Goal: Find specific page/section: Find specific page/section

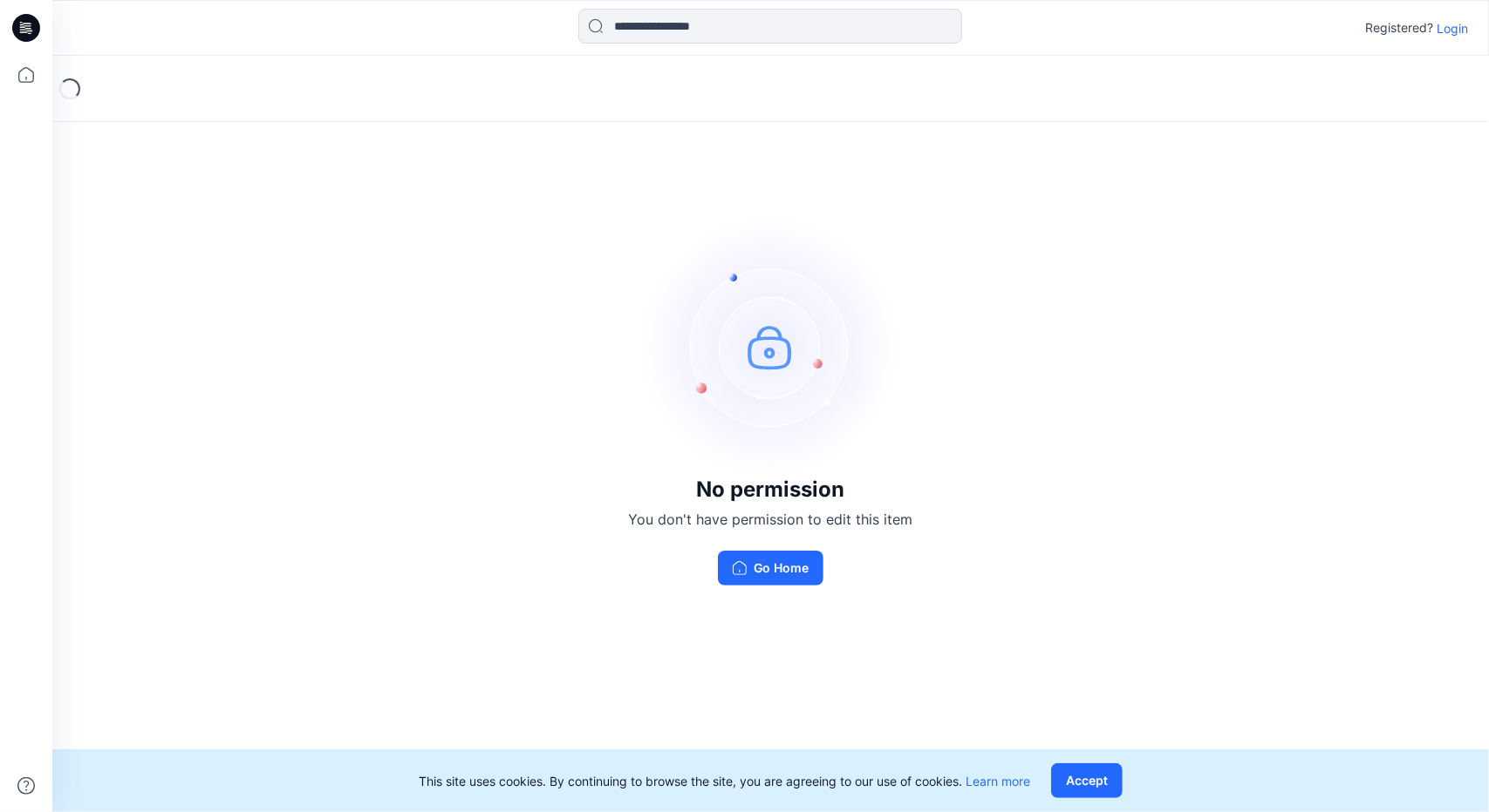
click at [1452, 34] on p "Login" at bounding box center [1452, 28] width 32 height 18
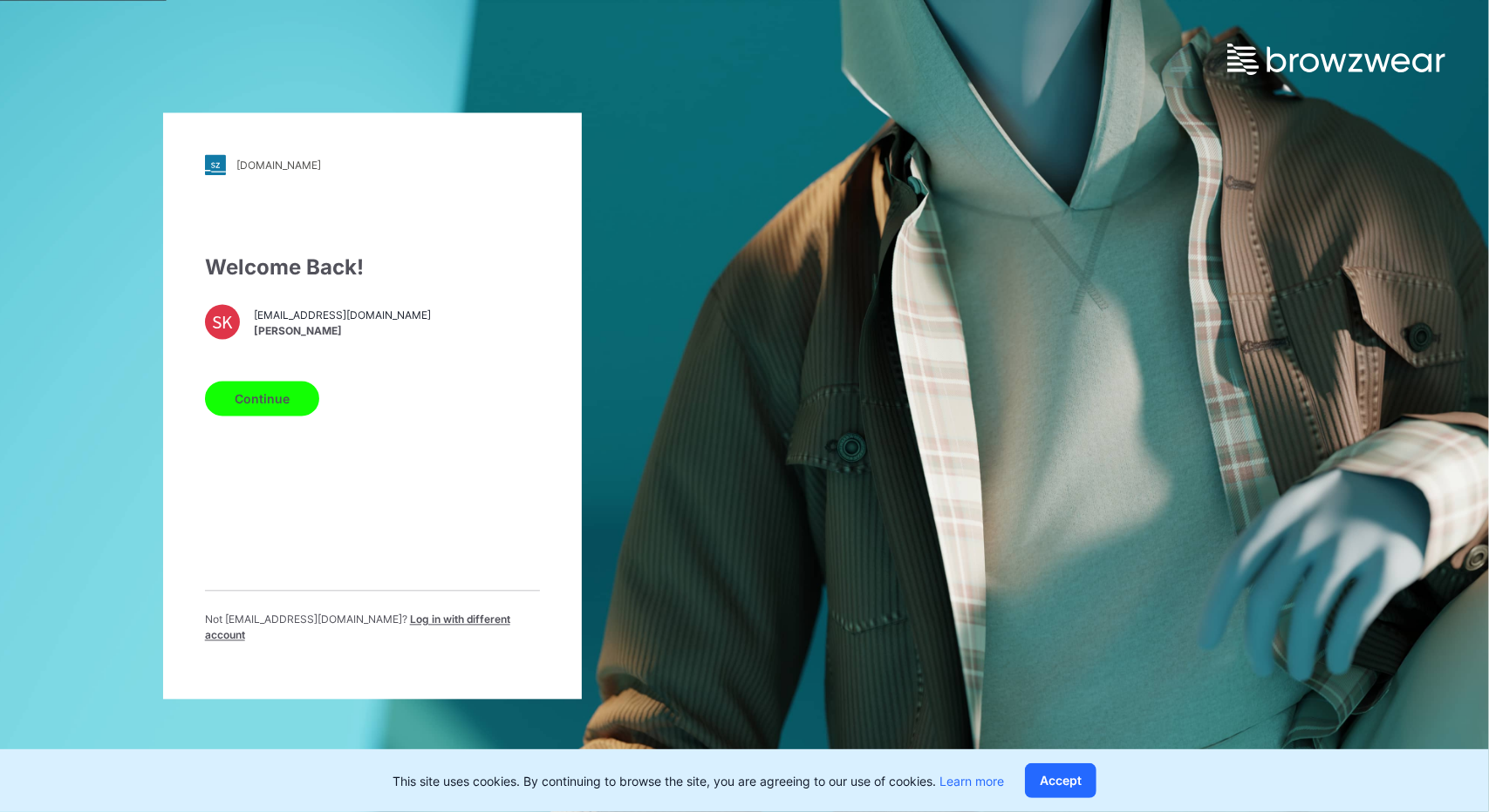
click at [280, 414] on button "Continue" at bounding box center [262, 399] width 114 height 35
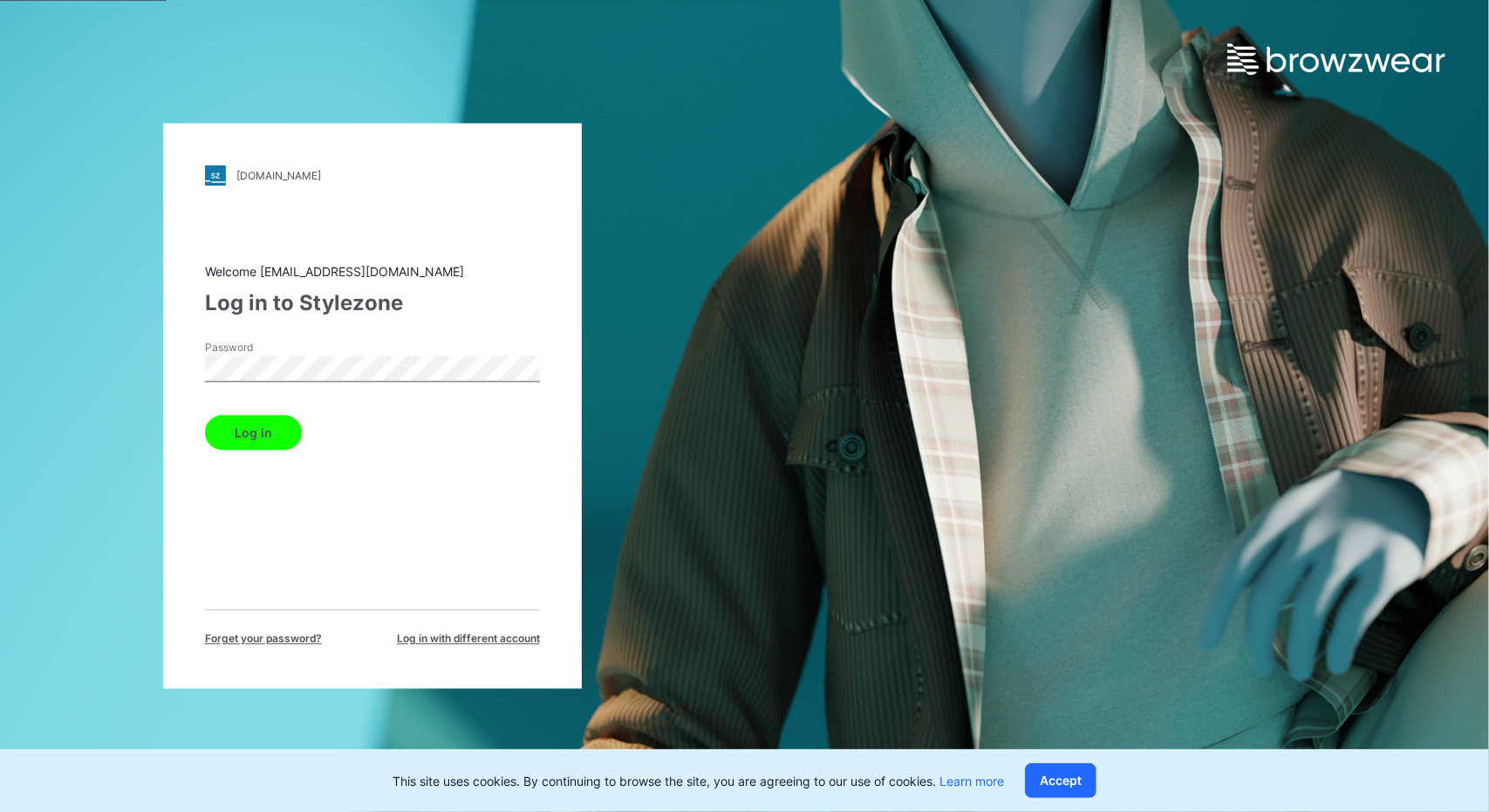
click at [261, 430] on button "Log in" at bounding box center [253, 433] width 97 height 35
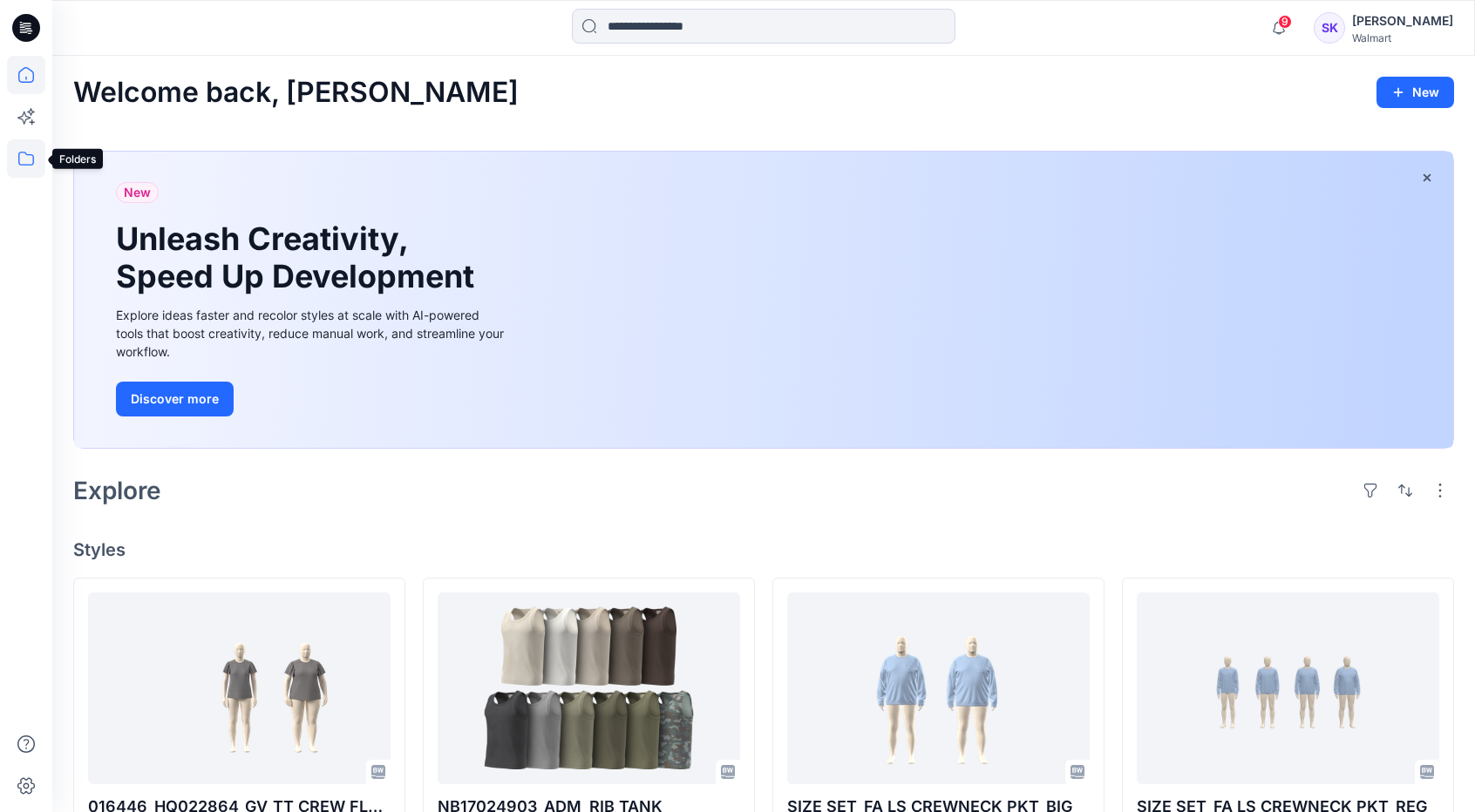
click at [17, 164] on icon at bounding box center [26, 158] width 38 height 38
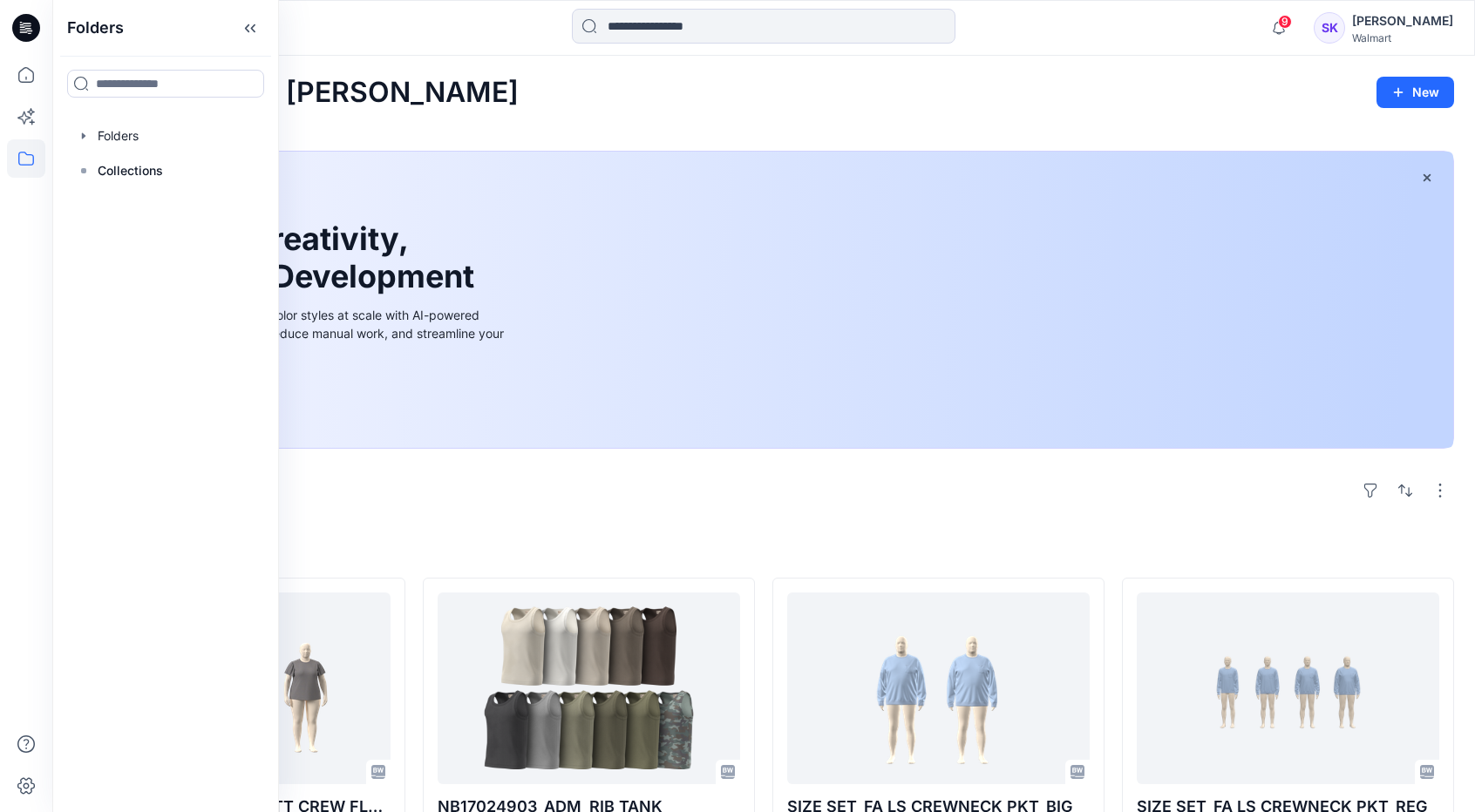
drag, startPoint x: 198, startPoint y: 141, endPoint x: 244, endPoint y: 293, distance: 158.8
click at [261, 372] on div "Folders Folders Collections" at bounding box center [165, 406] width 227 height 812
click at [175, 172] on div at bounding box center [165, 171] width 199 height 35
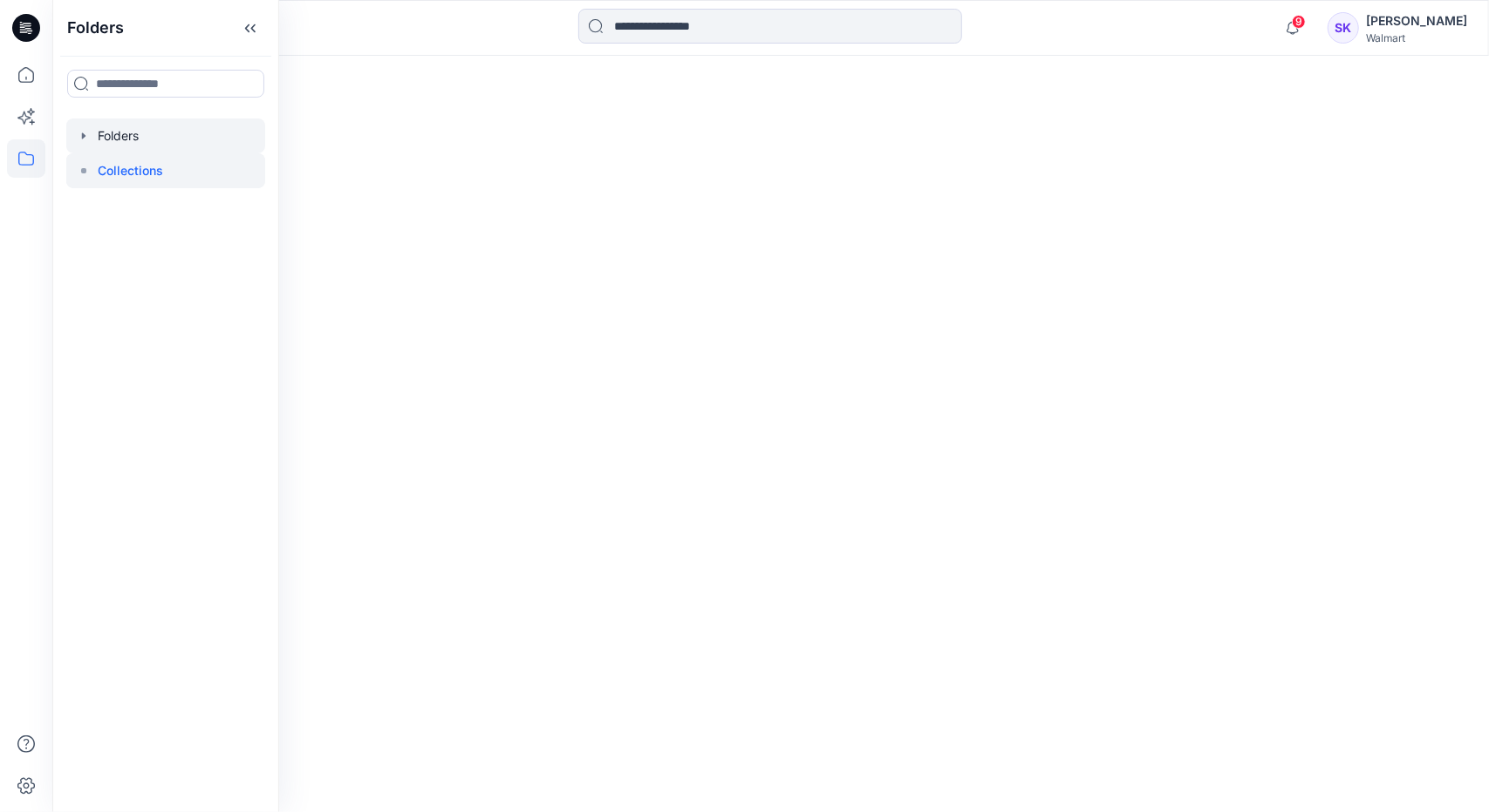
click at [156, 138] on div at bounding box center [166, 136] width 199 height 35
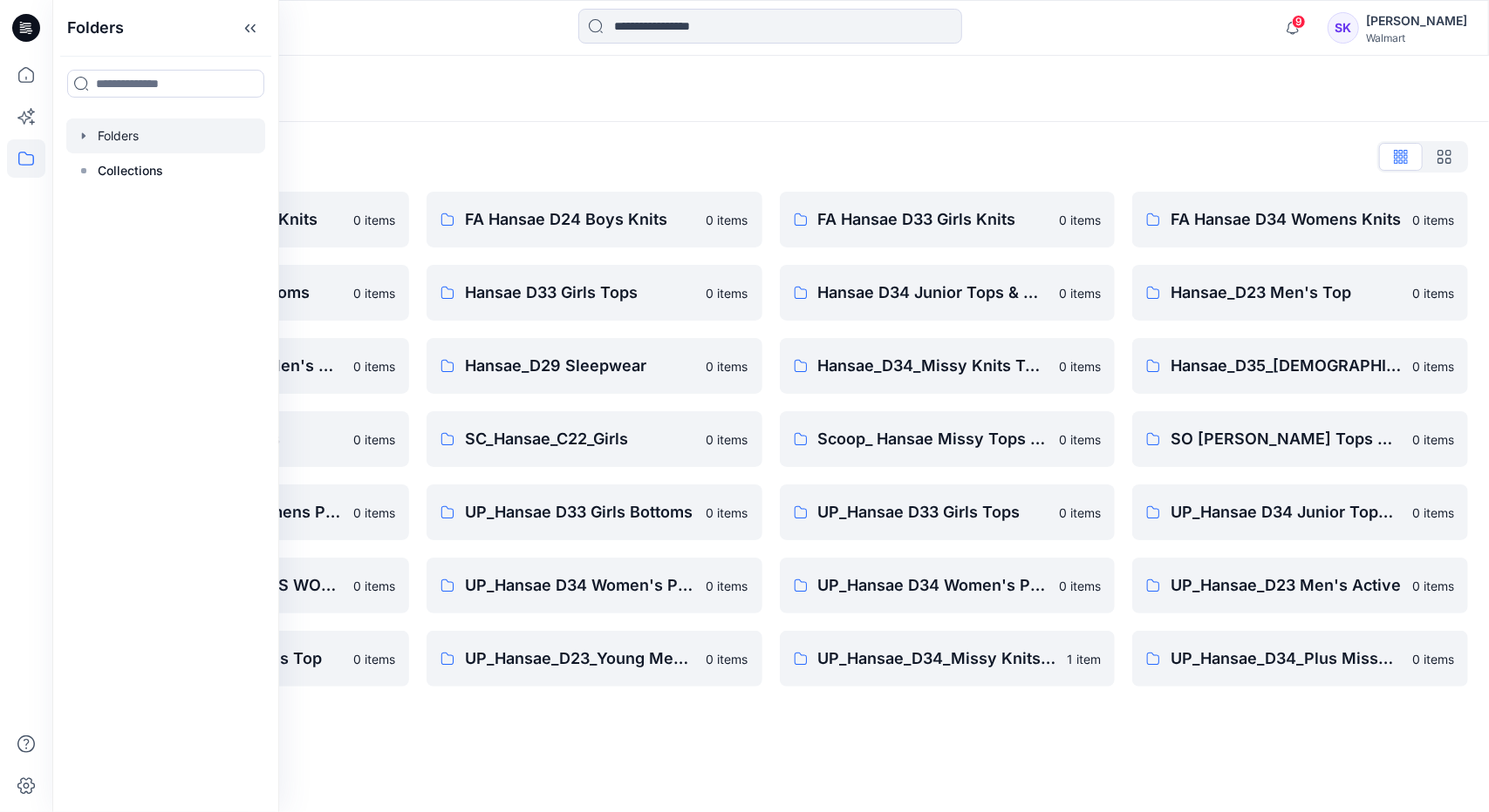
drag, startPoint x: 521, startPoint y: 732, endPoint x: 564, endPoint y: 706, distance: 50.2
click at [521, 733] on div "Folders Folders List FA Hansae D23 Mens Knits 0 items Hansae D33 Girls Bottoms …" at bounding box center [771, 434] width 1437 height 757
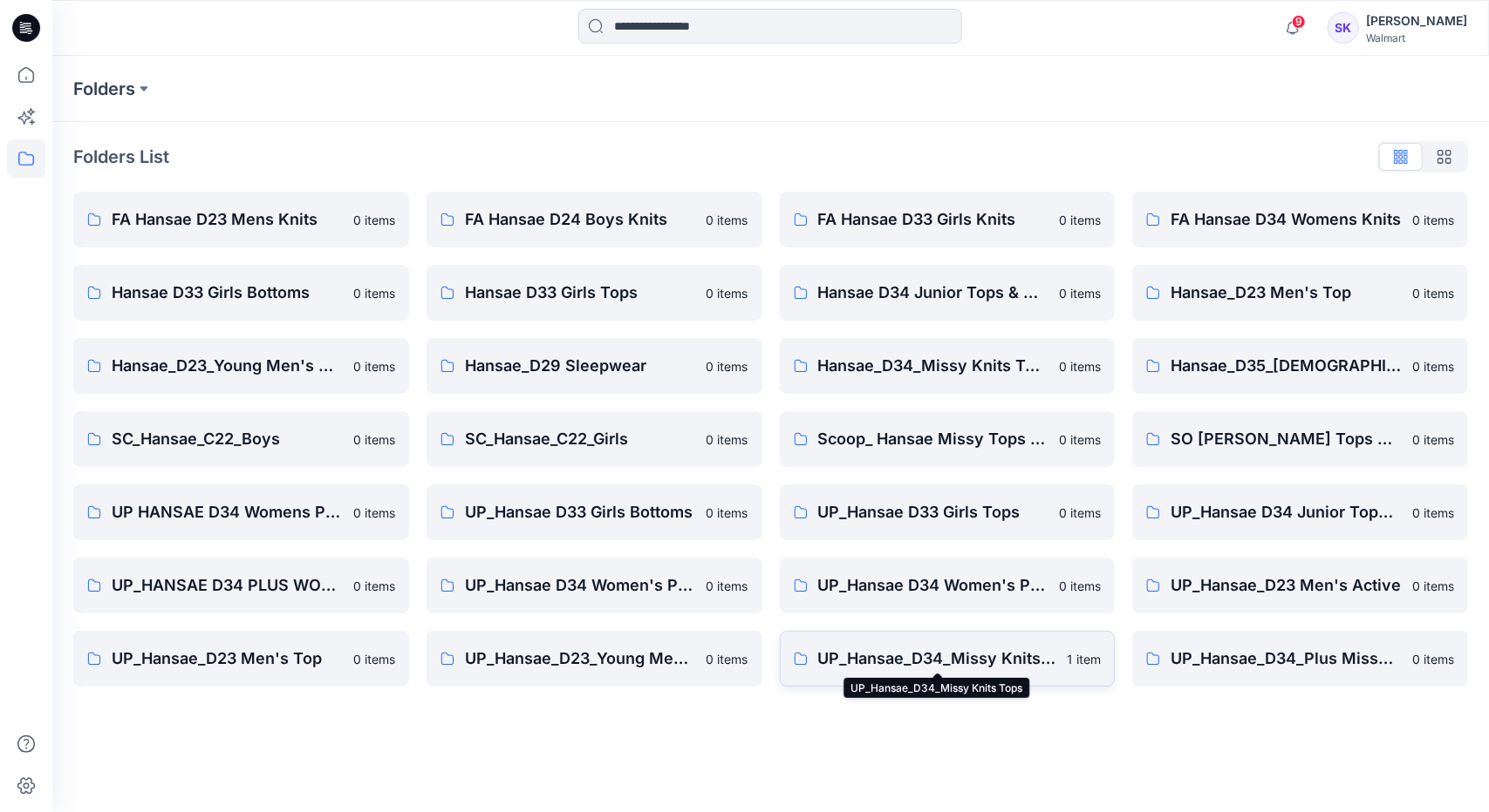
click at [997, 672] on link "UP_Hansae_D34_Missy Knits Tops 1 item" at bounding box center [947, 659] width 336 height 56
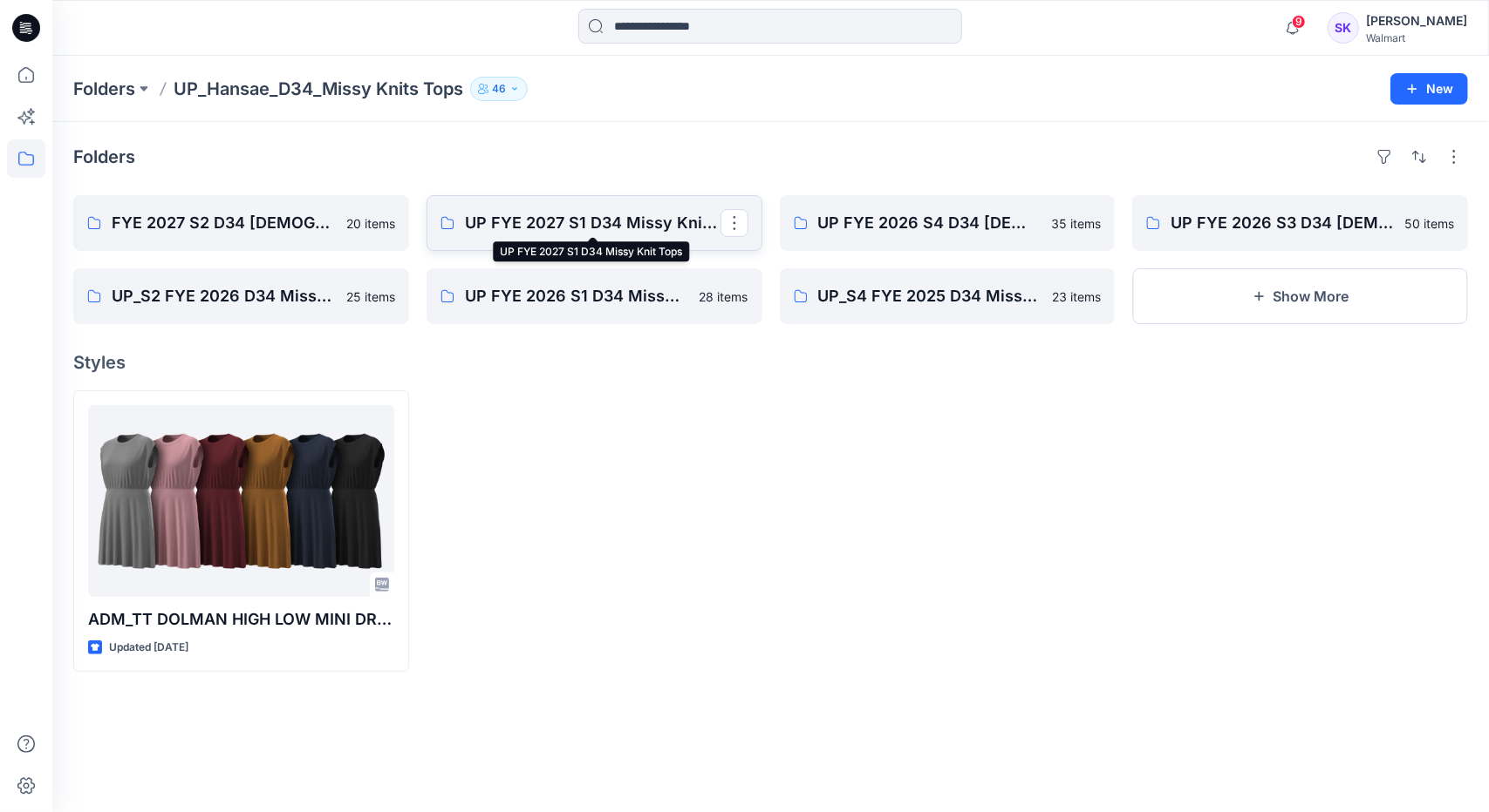
click at [601, 226] on p "UP FYE 2027 S1 D34 Missy Knit Tops" at bounding box center [593, 222] width 255 height 24
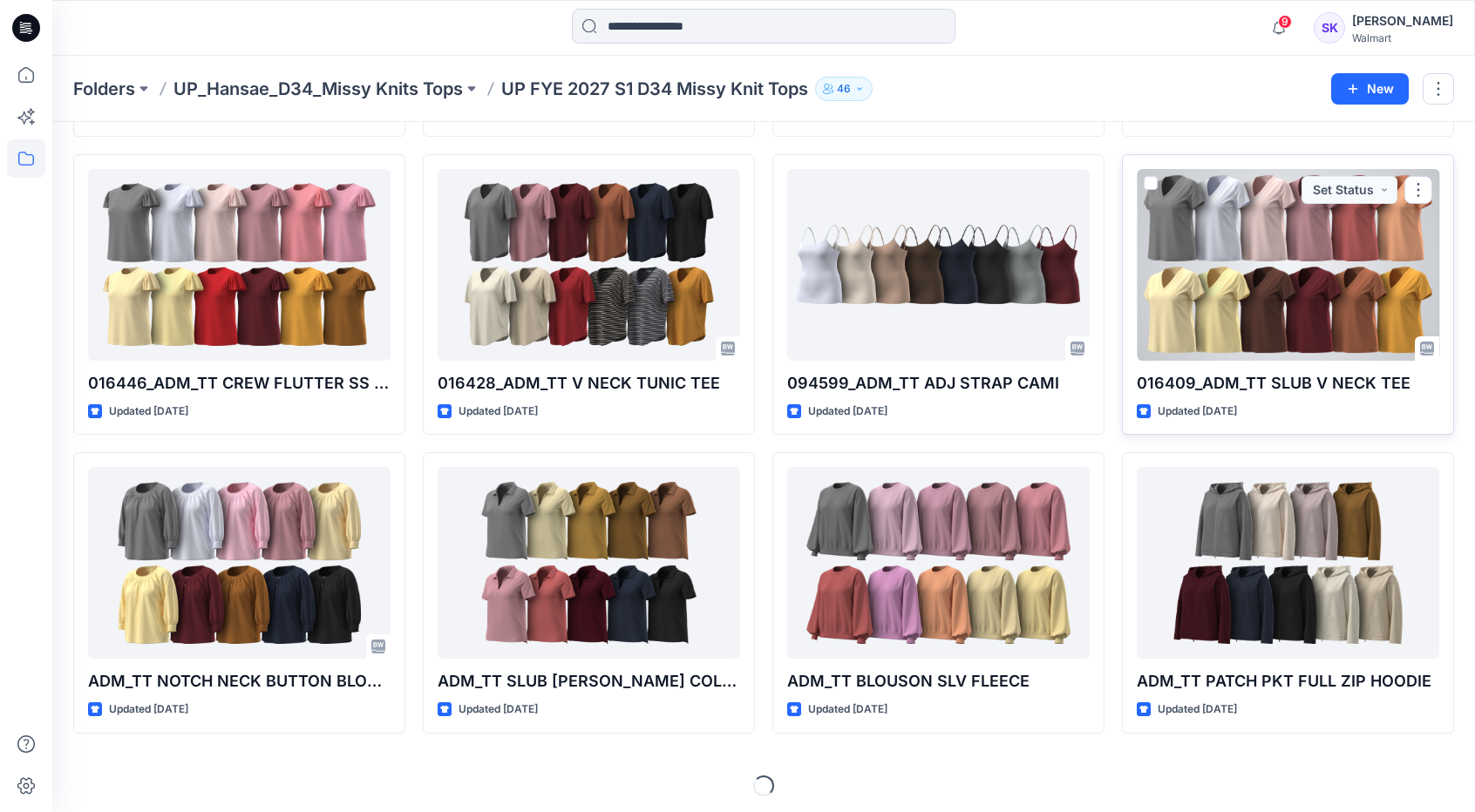
scroll to position [342, 0]
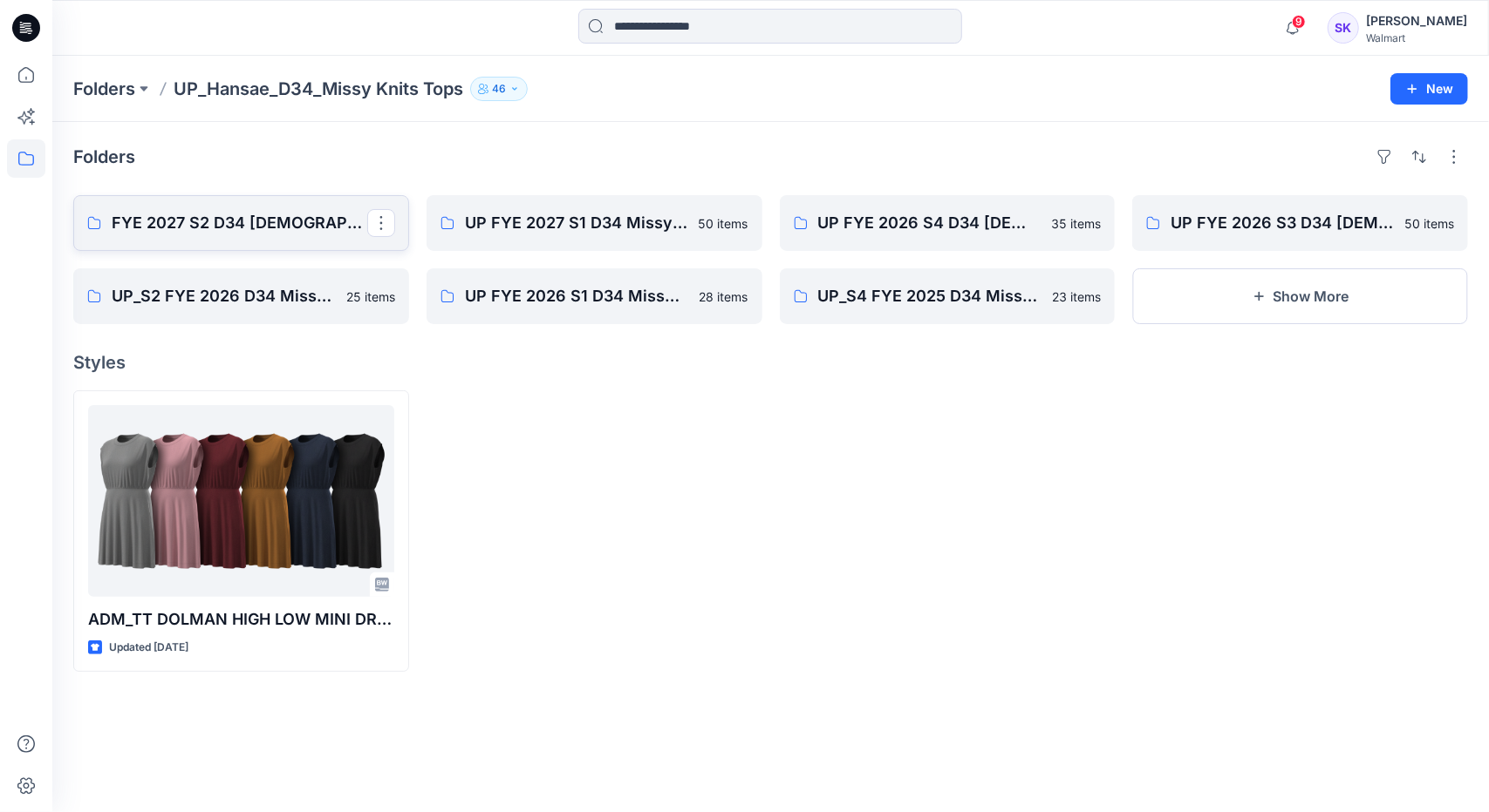
click at [279, 241] on link "FYE 2027 S2 D34 [DEMOGRAPHIC_DATA] Tops - Hansae" at bounding box center [241, 223] width 336 height 56
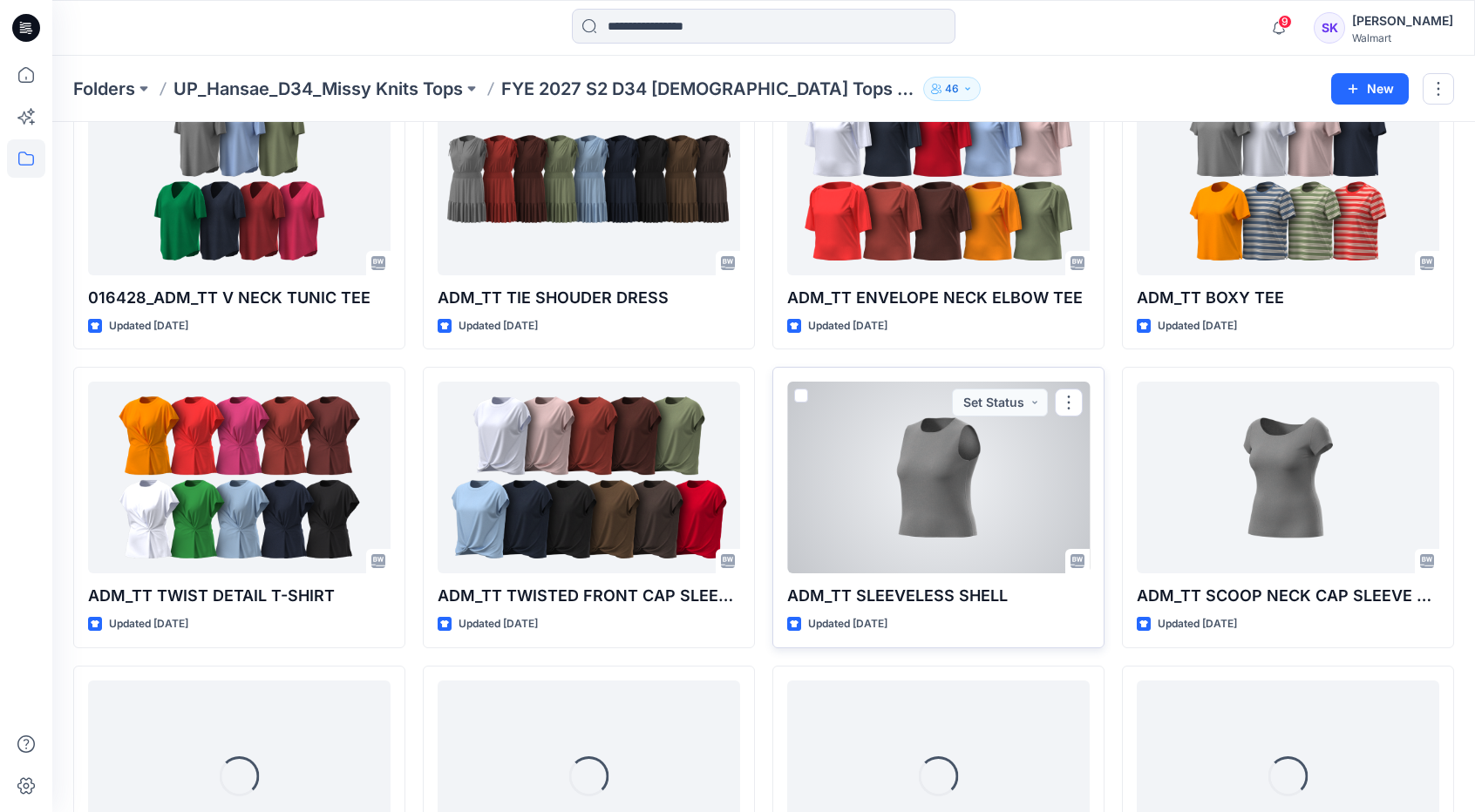
scroll to position [429, 0]
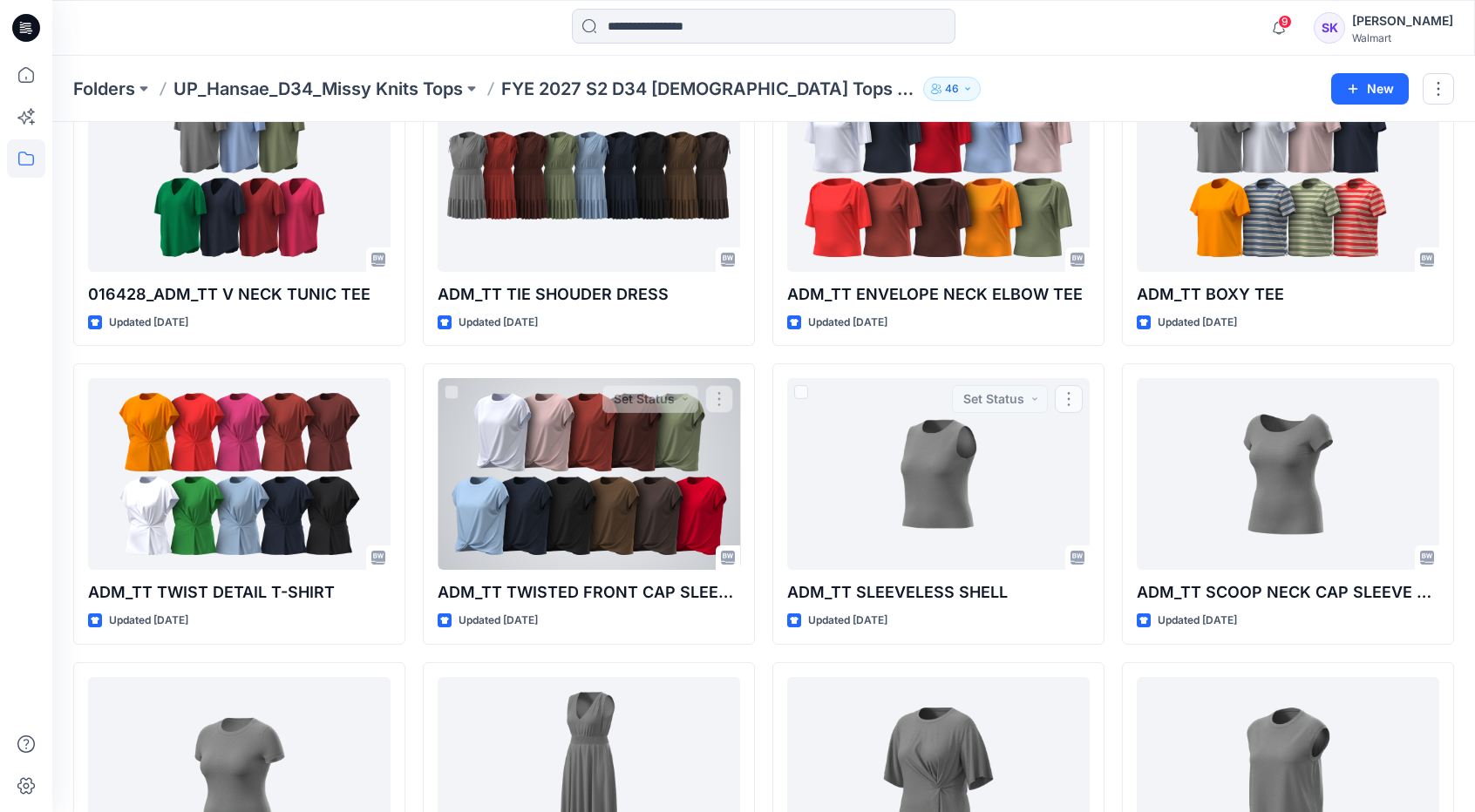
click at [631, 472] on div at bounding box center [589, 474] width 303 height 192
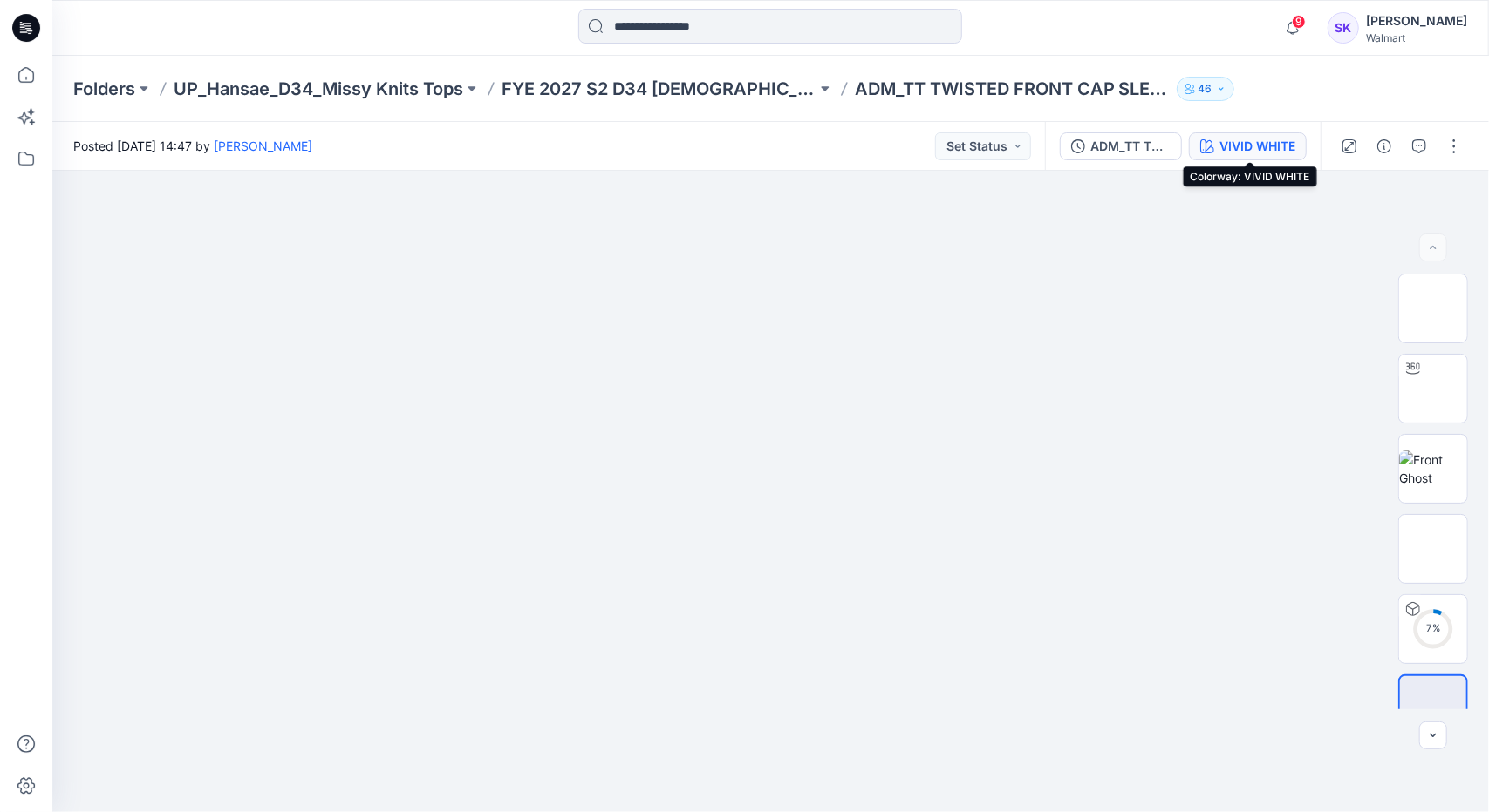
click at [1276, 137] on div "VIVID WHITE" at bounding box center [1257, 146] width 76 height 19
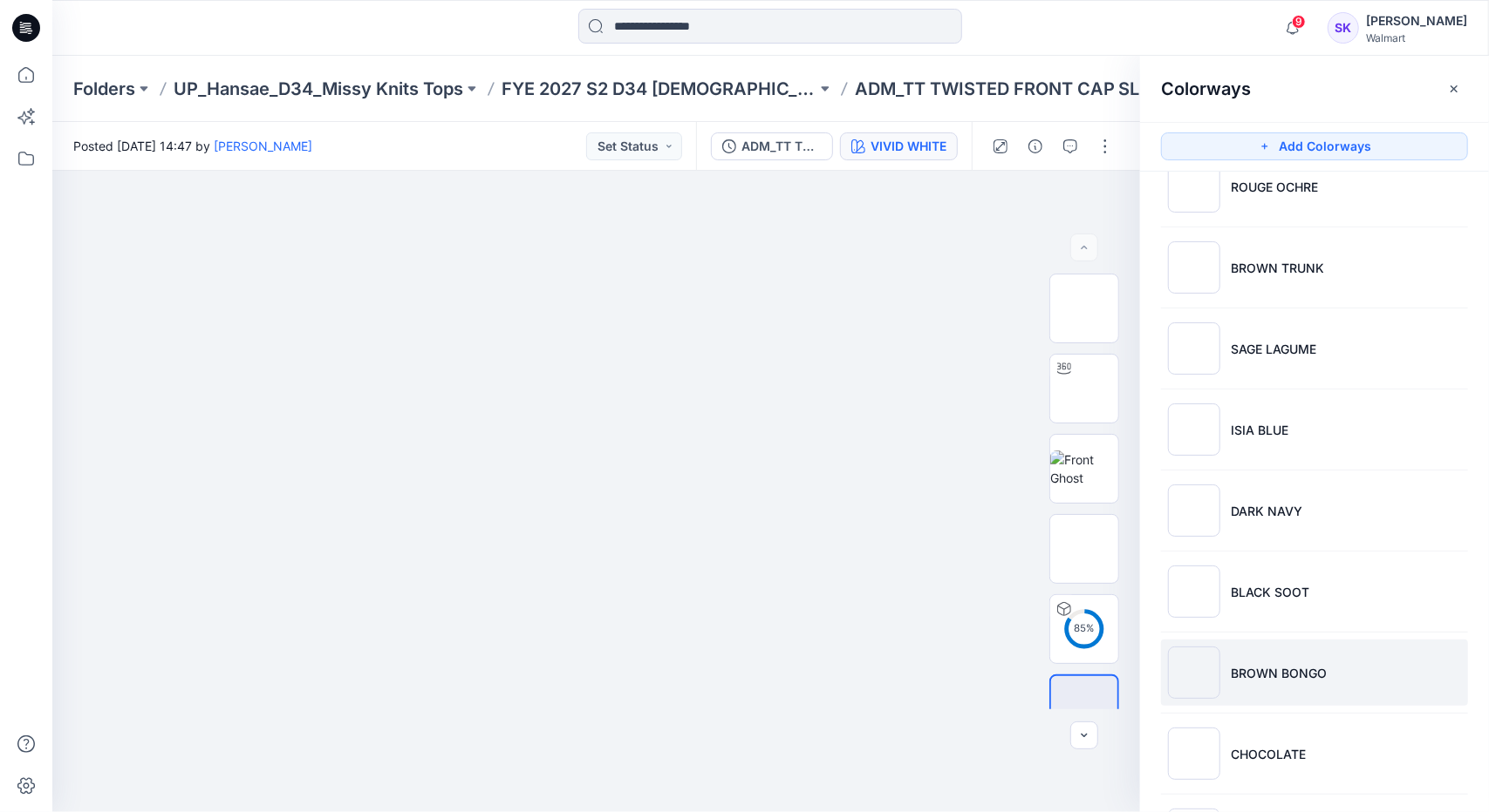
scroll to position [281, 0]
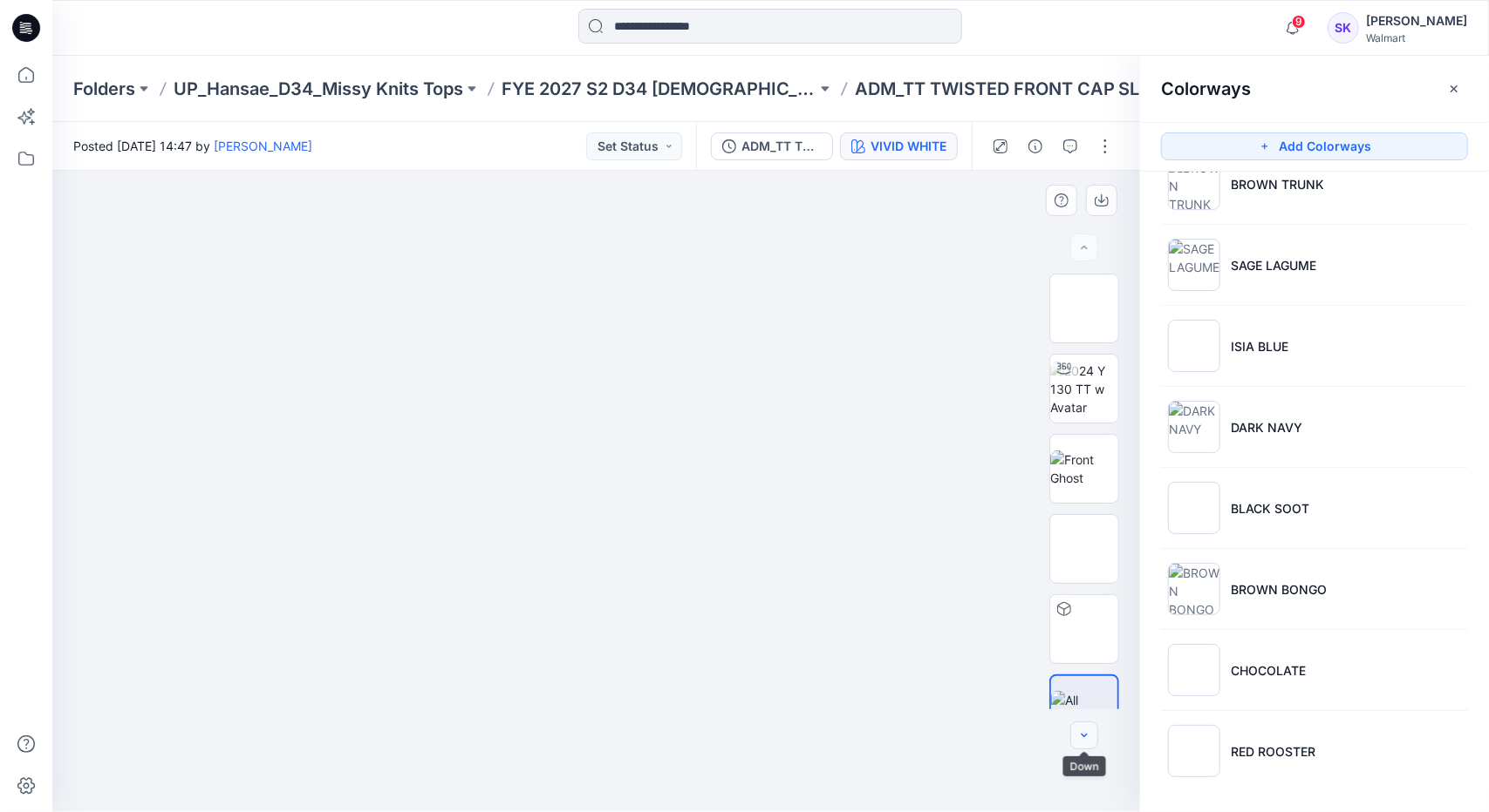
click at [1092, 739] on button "button" at bounding box center [1084, 735] width 28 height 28
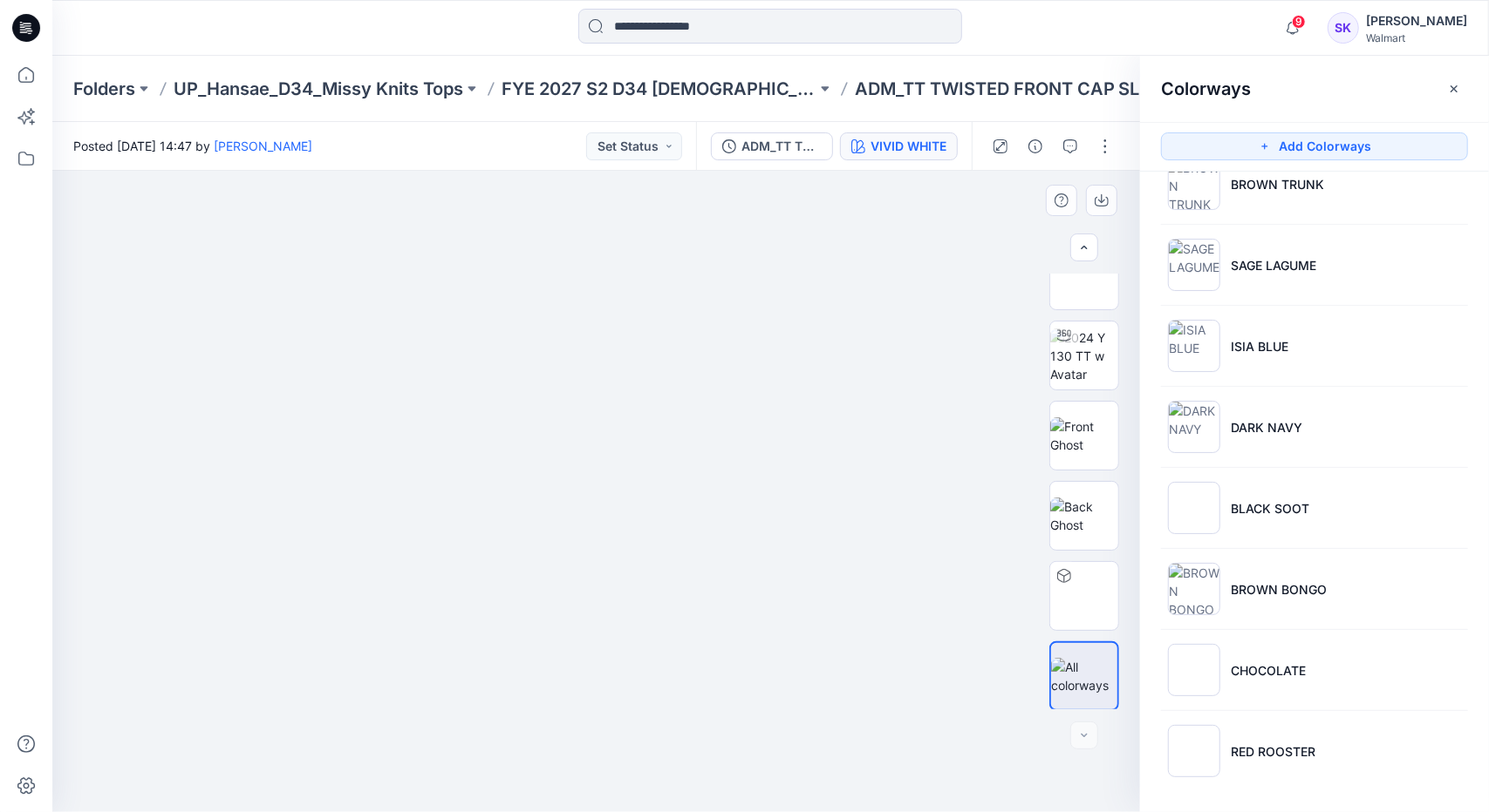
scroll to position [35, 0]
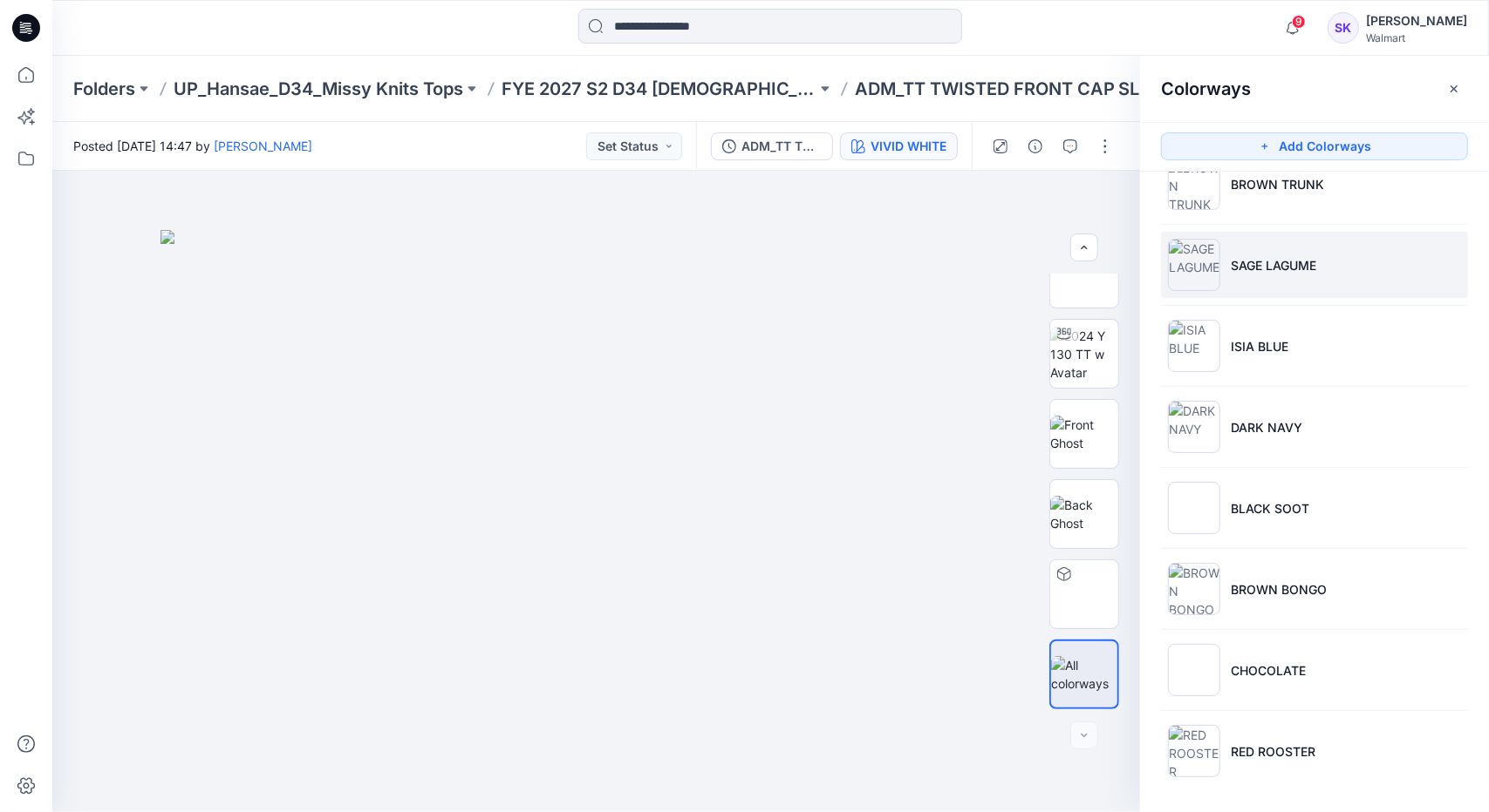
click at [1338, 284] on li "SAGE LAGUME" at bounding box center [1314, 264] width 307 height 66
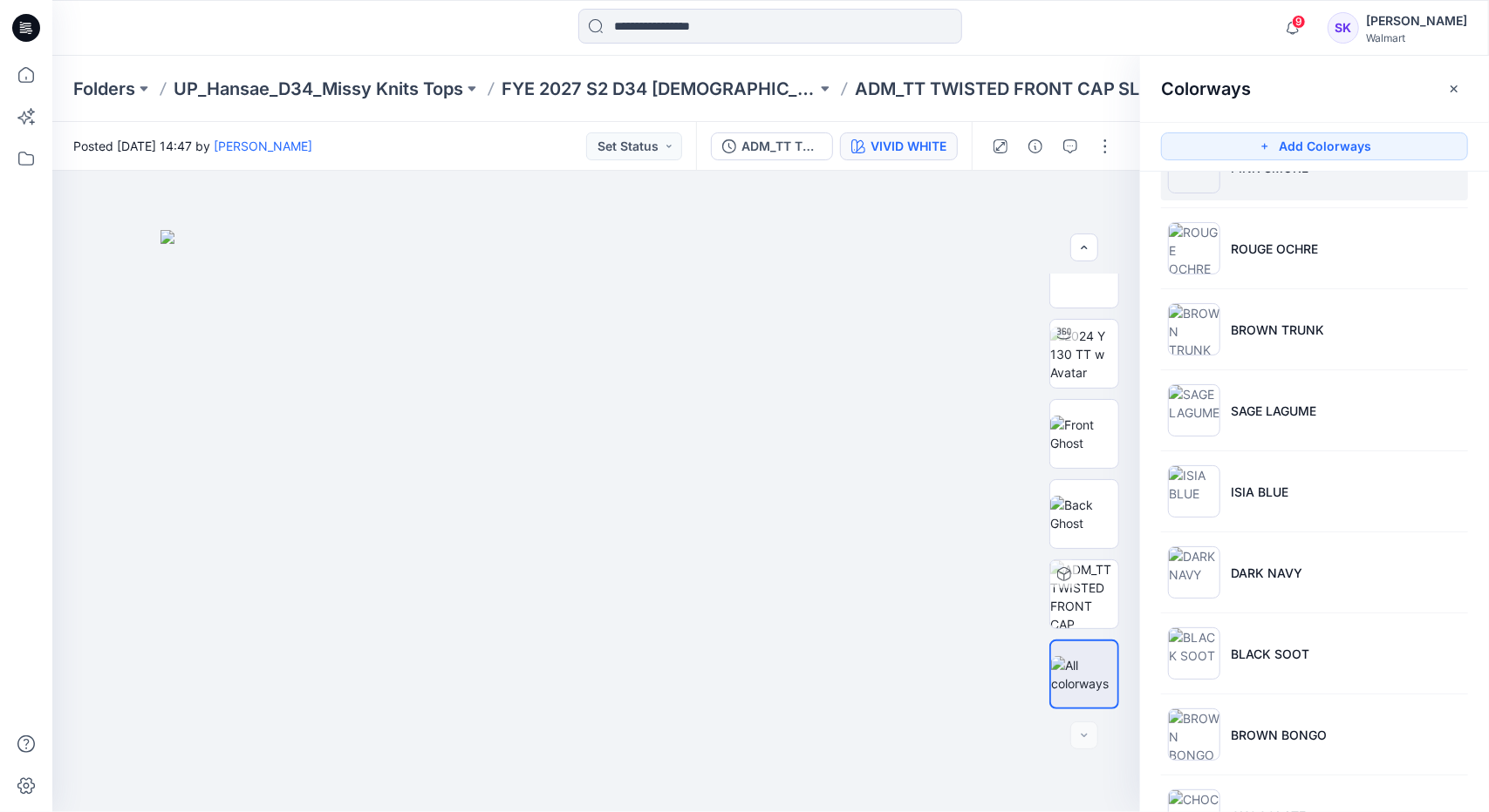
scroll to position [0, 0]
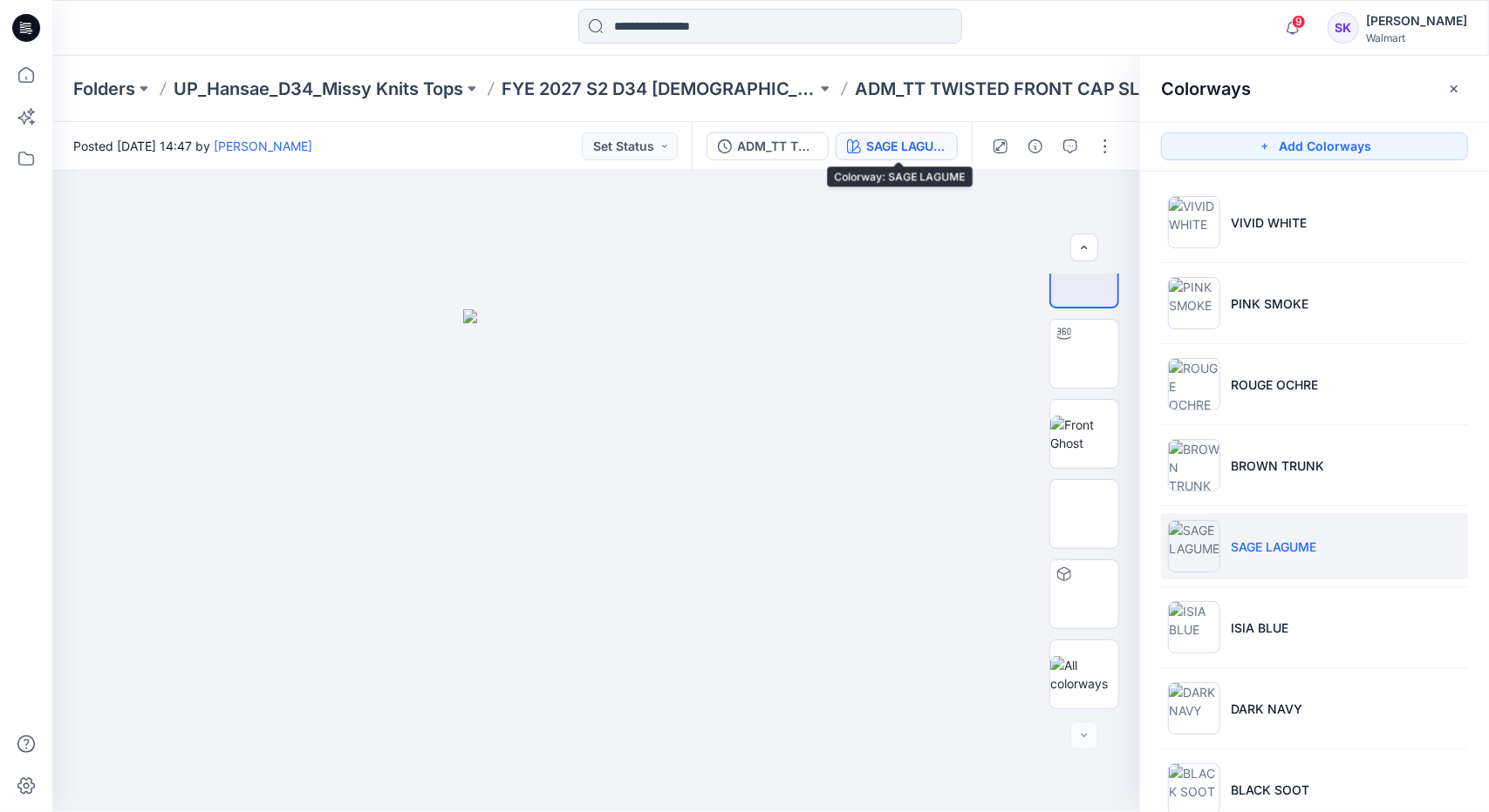
click at [941, 152] on div "SAGE LAGUME" at bounding box center [906, 146] width 81 height 19
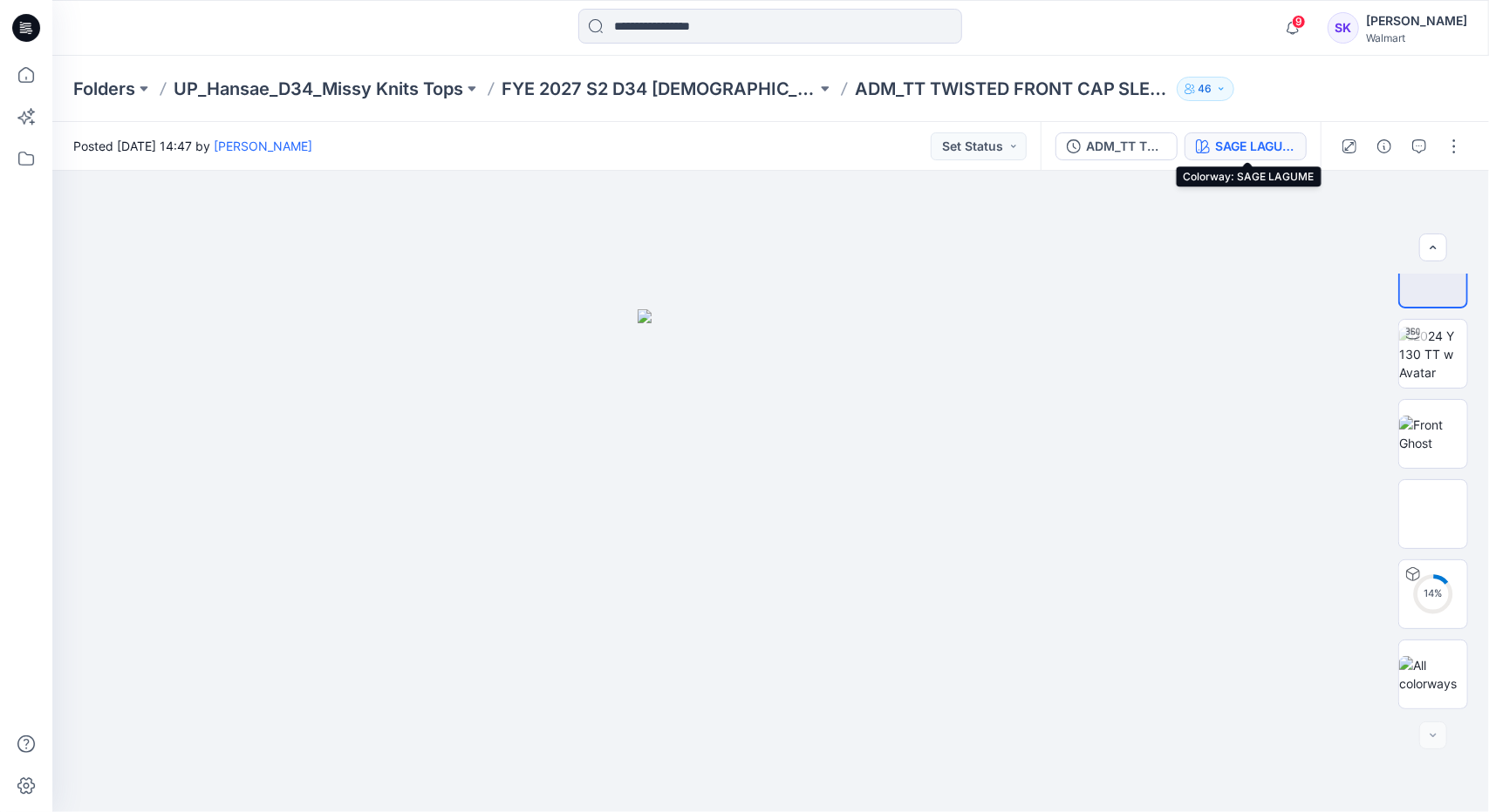
click at [1273, 155] on div "SAGE LAGUME" at bounding box center [1255, 146] width 81 height 19
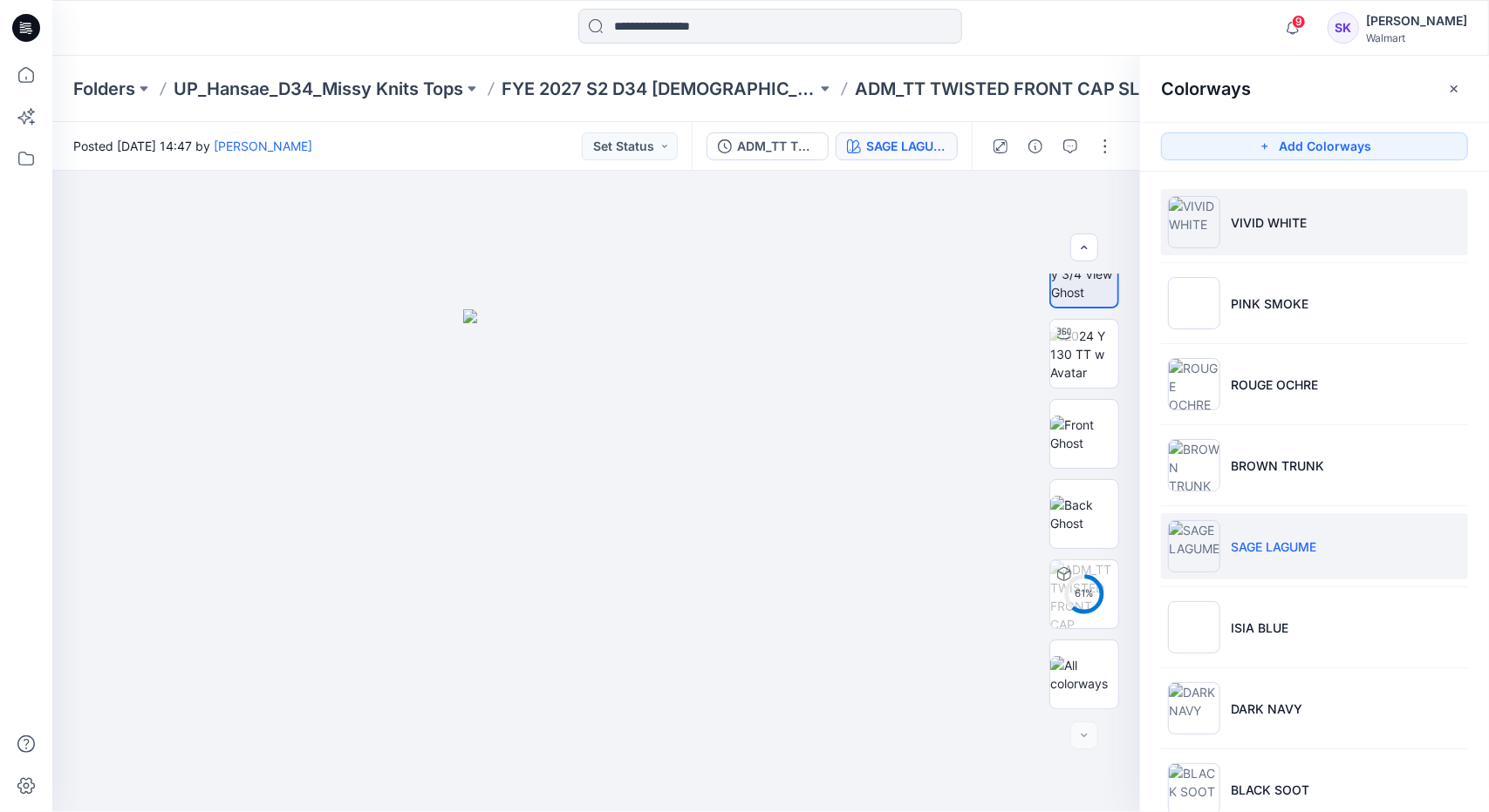
click at [1282, 214] on p "VIVID WHITE" at bounding box center [1268, 222] width 76 height 18
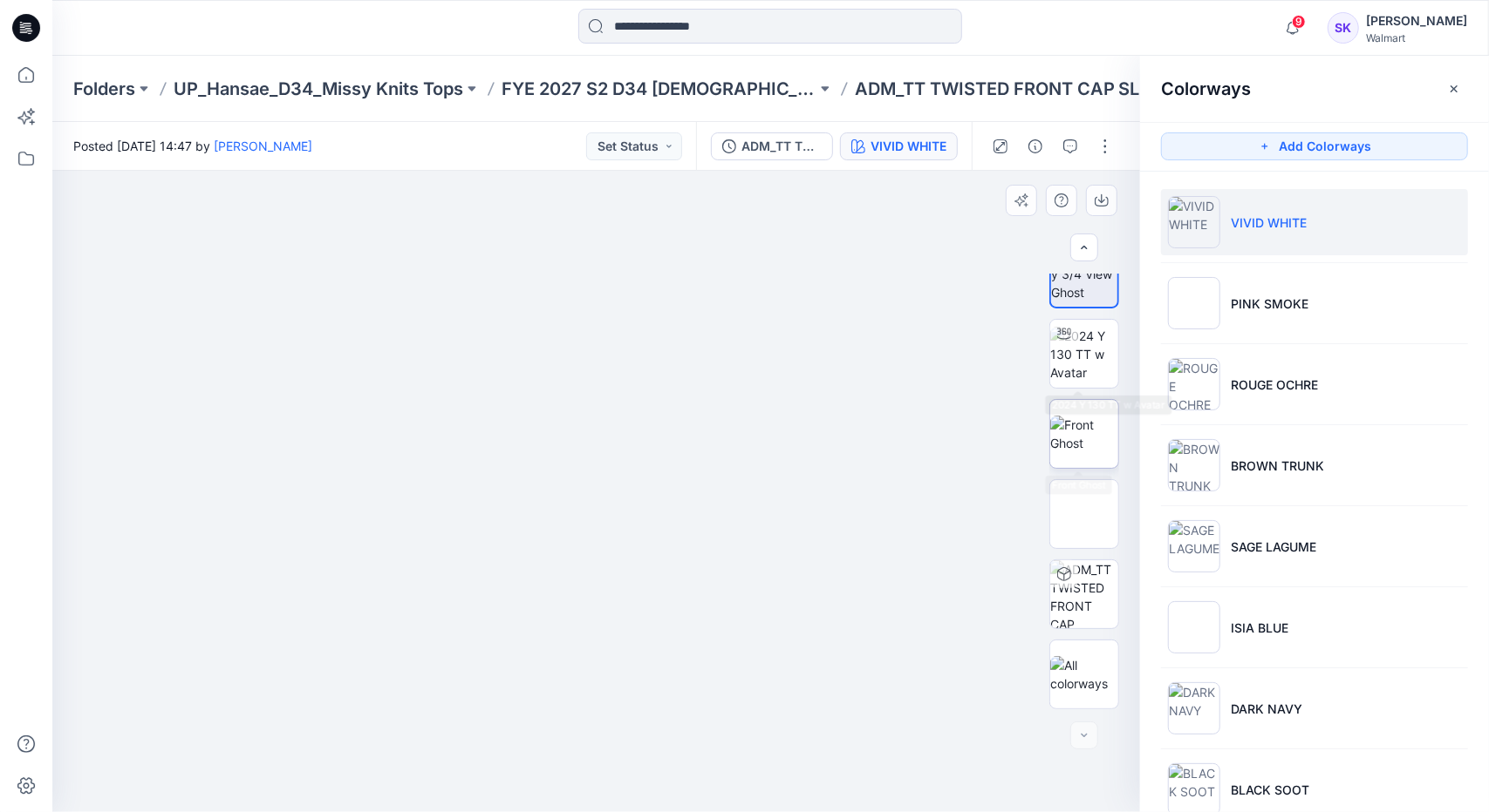
click at [1090, 435] on img at bounding box center [1084, 434] width 68 height 36
click at [1084, 515] on img at bounding box center [1084, 515] width 0 height 0
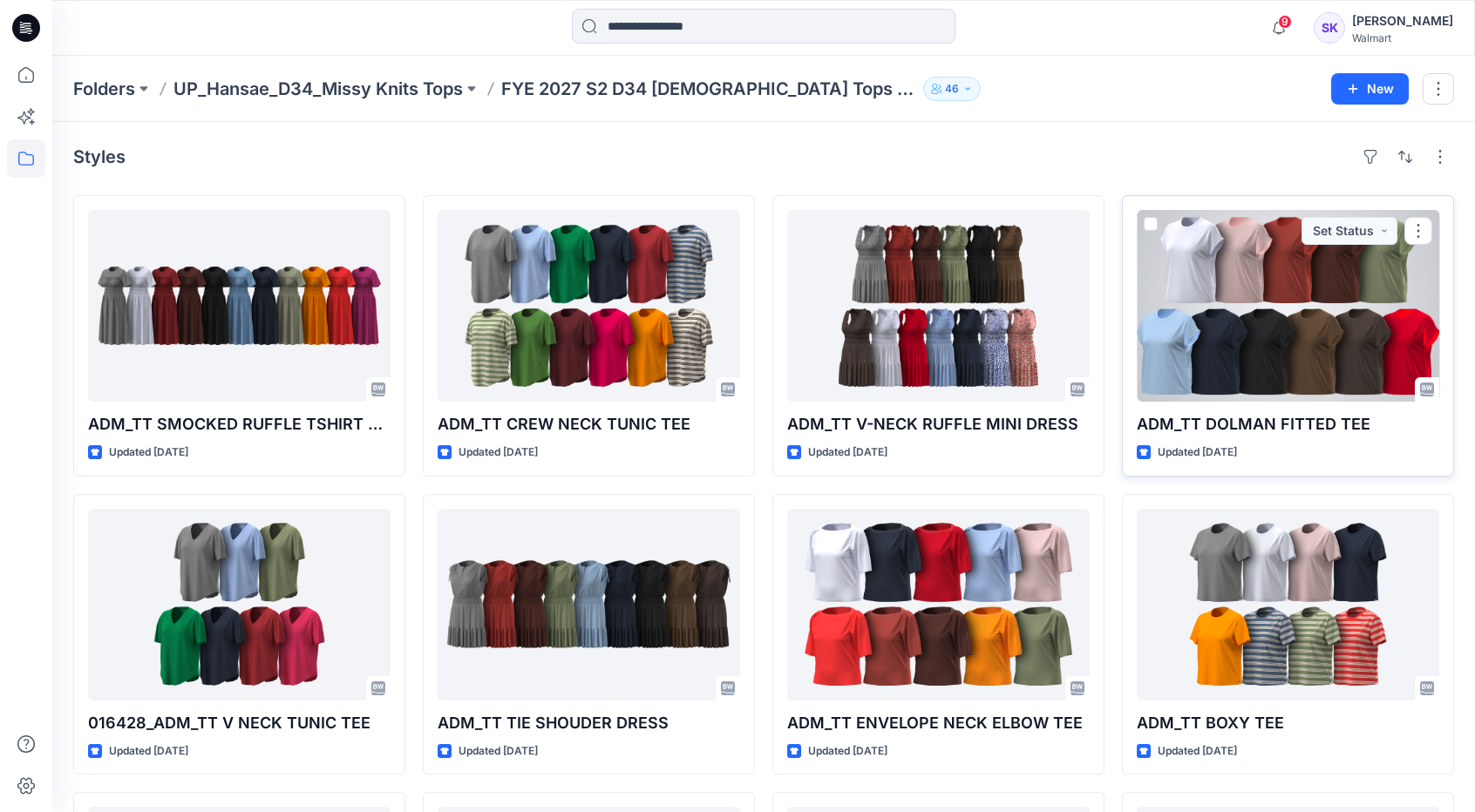
click at [1266, 376] on div at bounding box center [1288, 306] width 303 height 192
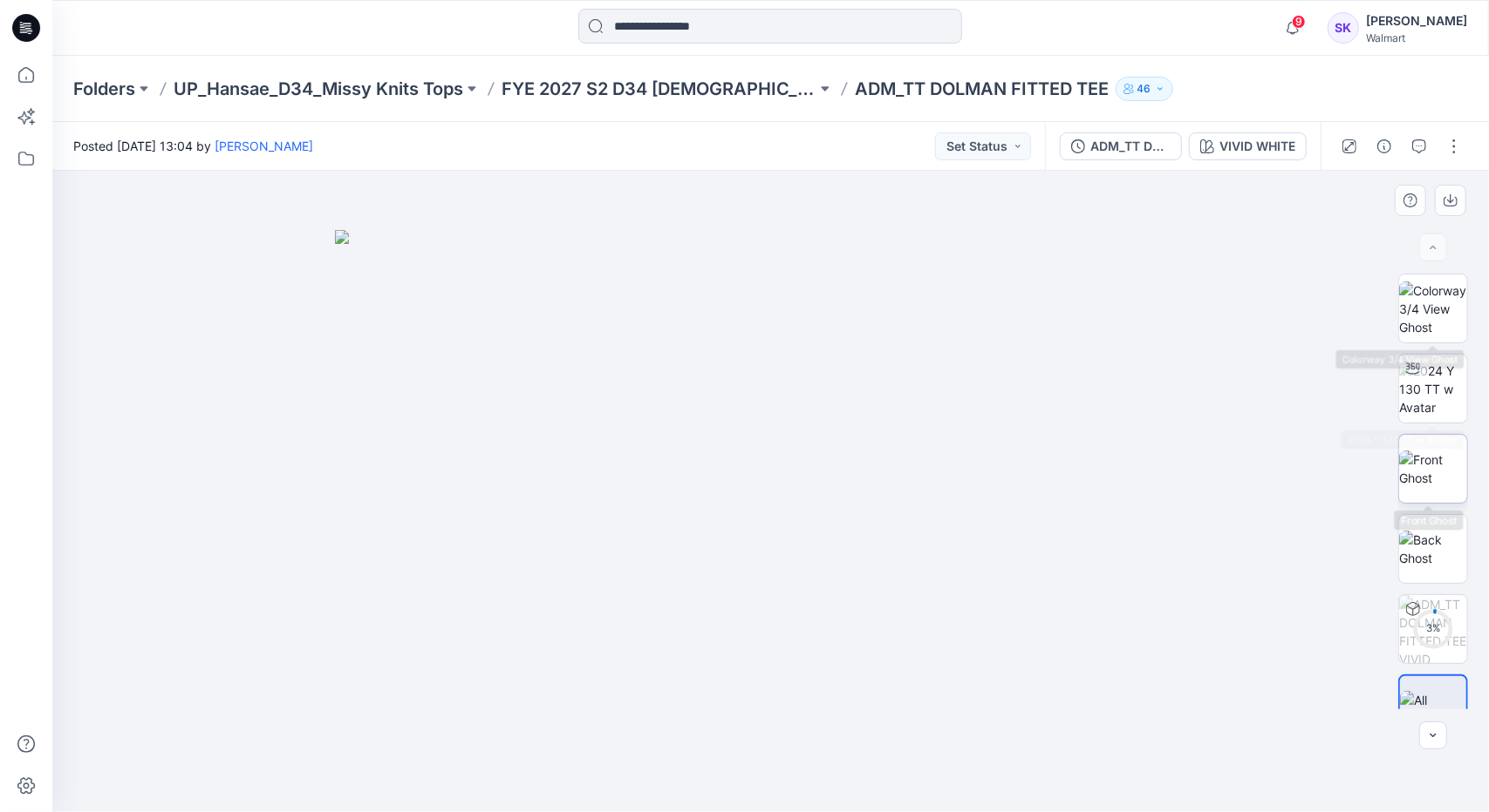
click at [1447, 478] on img at bounding box center [1432, 468] width 68 height 36
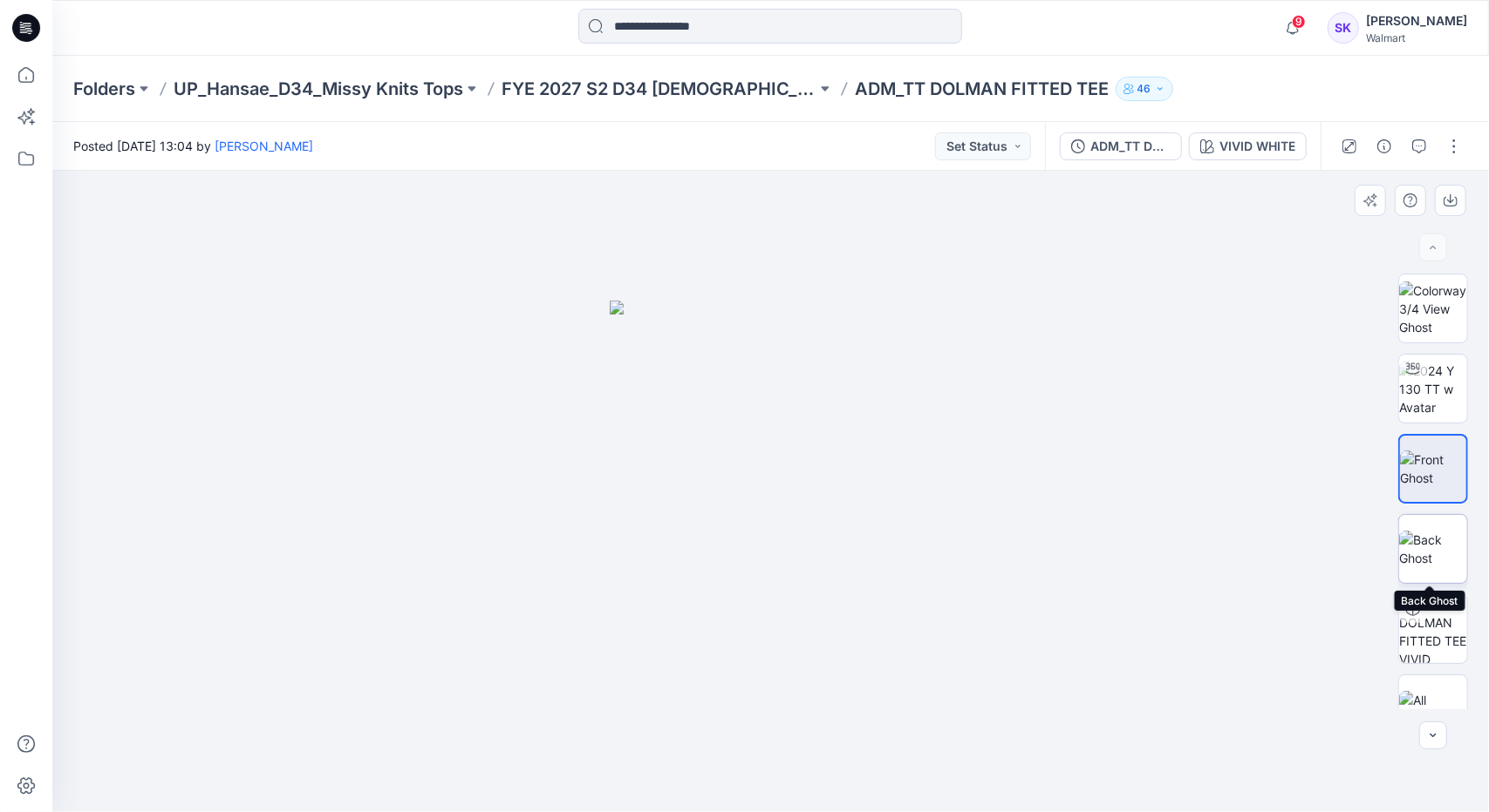
click at [1410, 552] on img at bounding box center [1432, 549] width 68 height 36
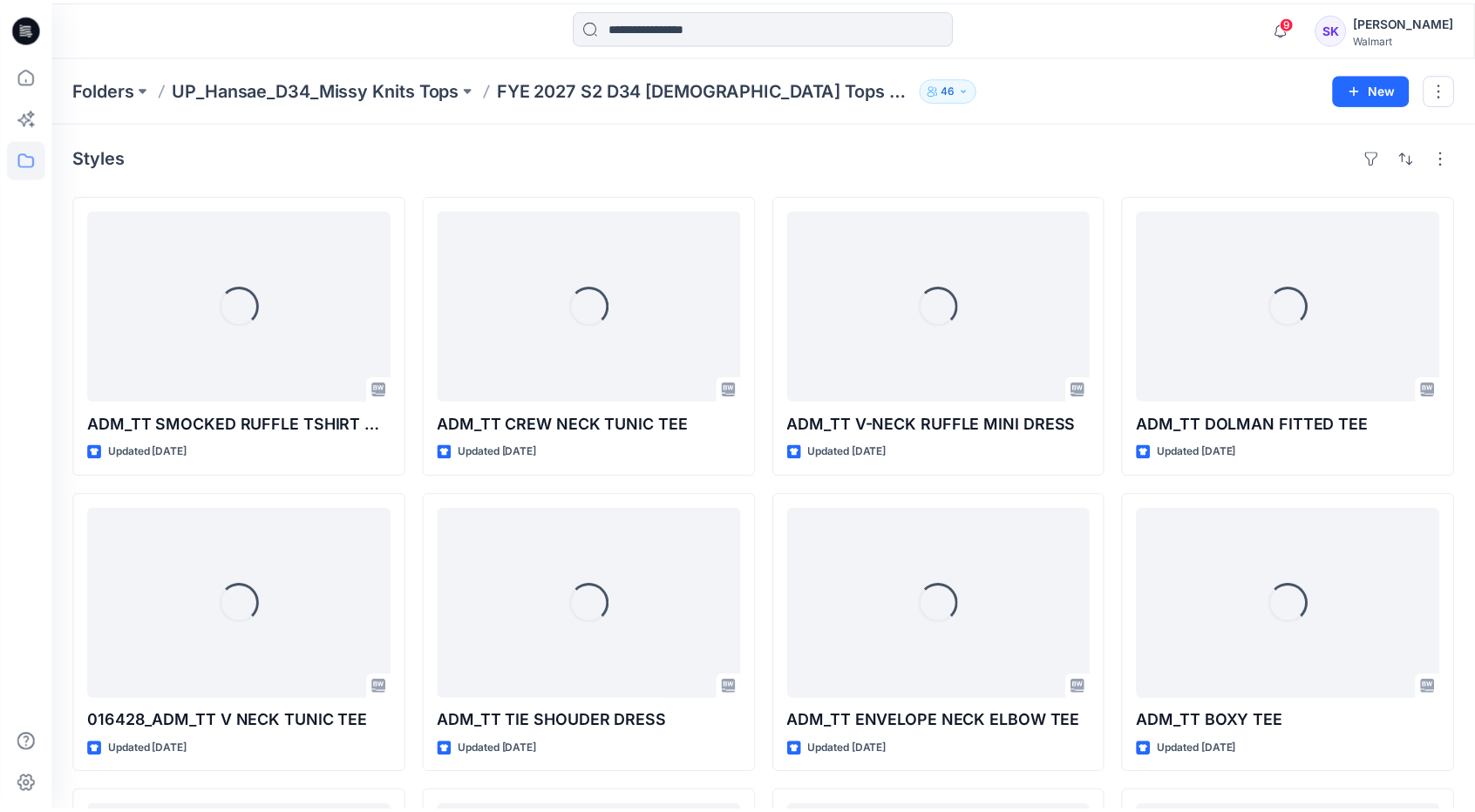
scroll to position [342, 0]
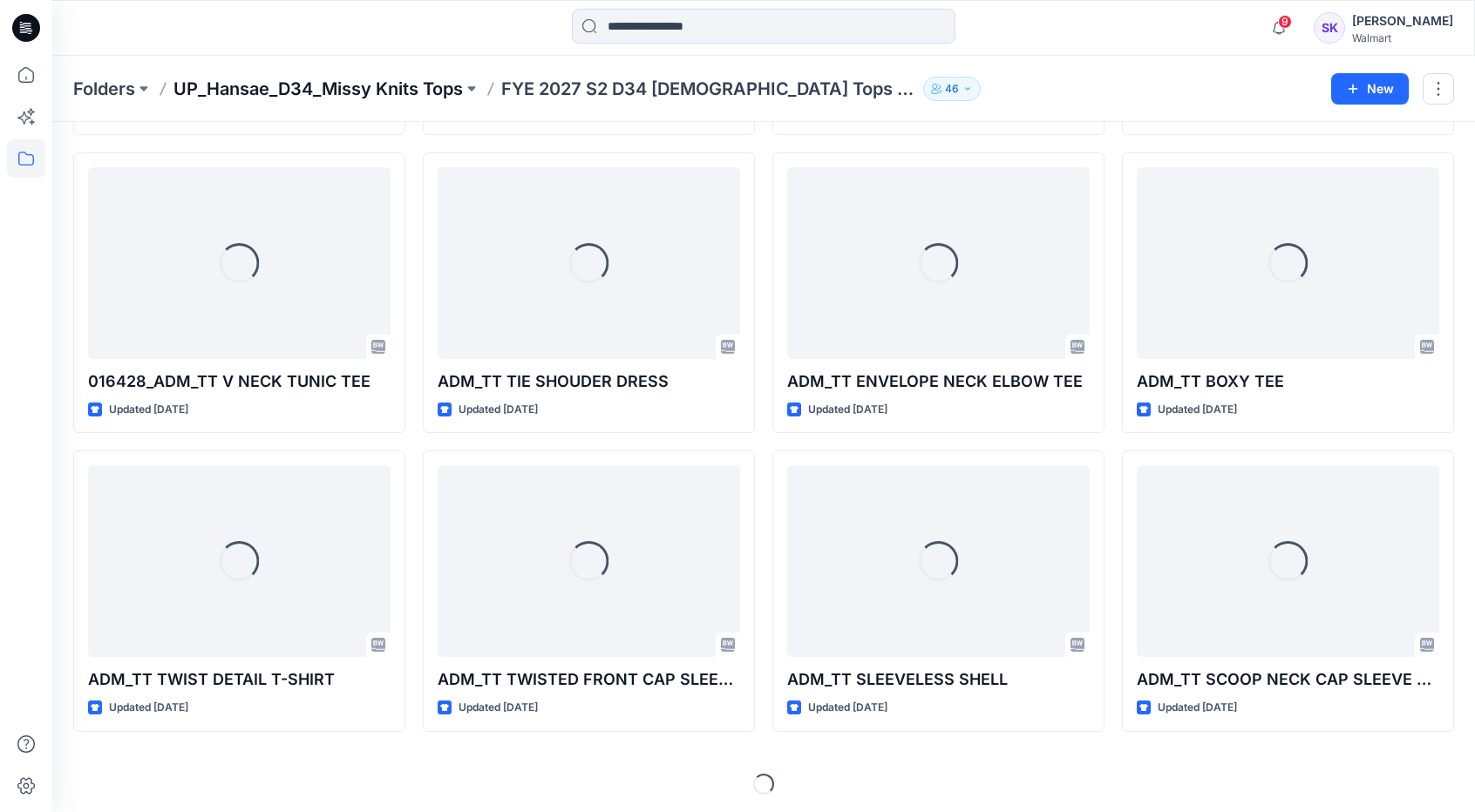
click at [402, 80] on p "UP_Hansae_D34_Missy Knits Tops" at bounding box center [318, 89] width 289 height 24
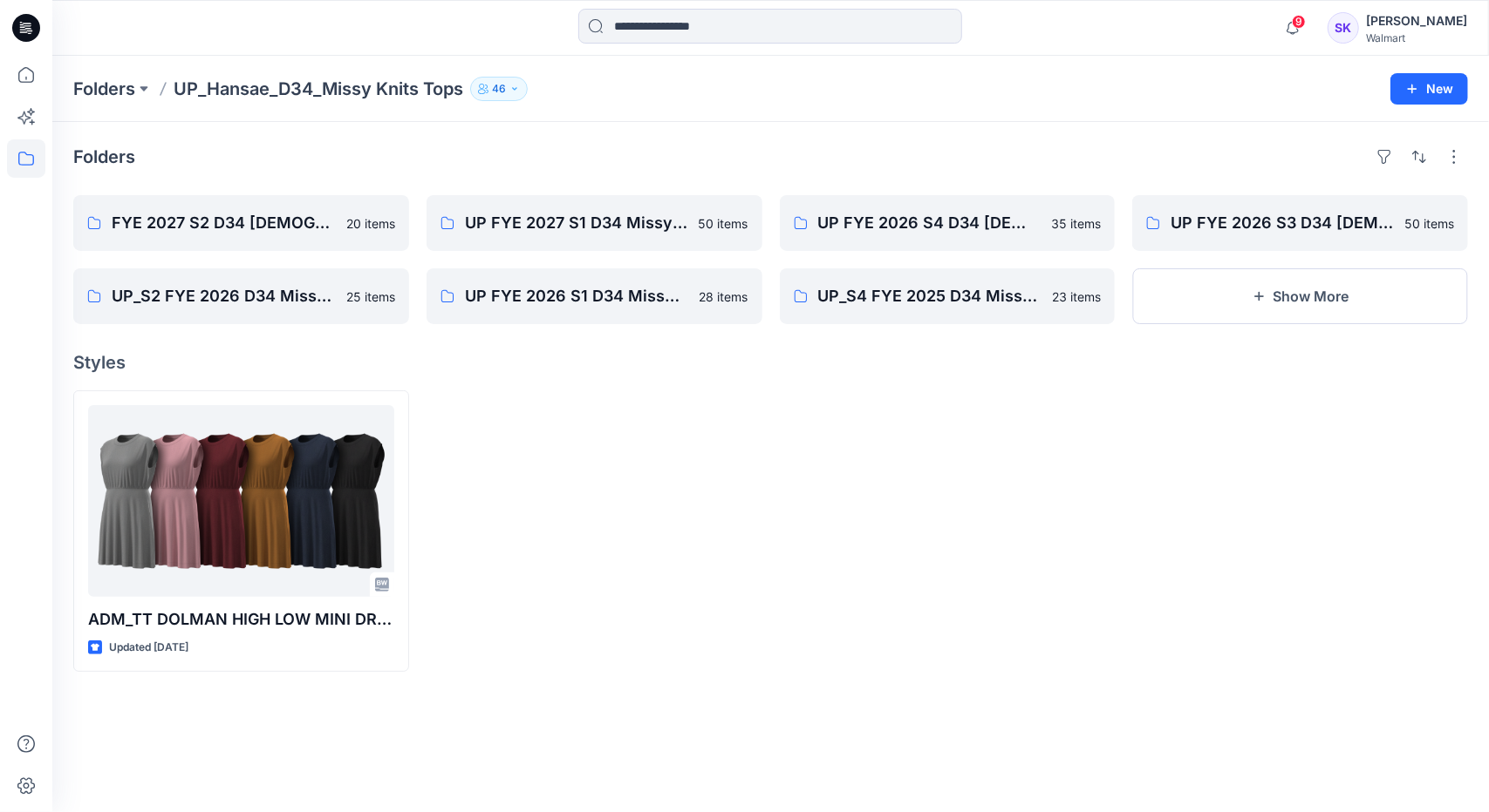
click at [596, 406] on div at bounding box center [593, 531] width 336 height 281
click at [128, 80] on p "Folders" at bounding box center [104, 89] width 62 height 24
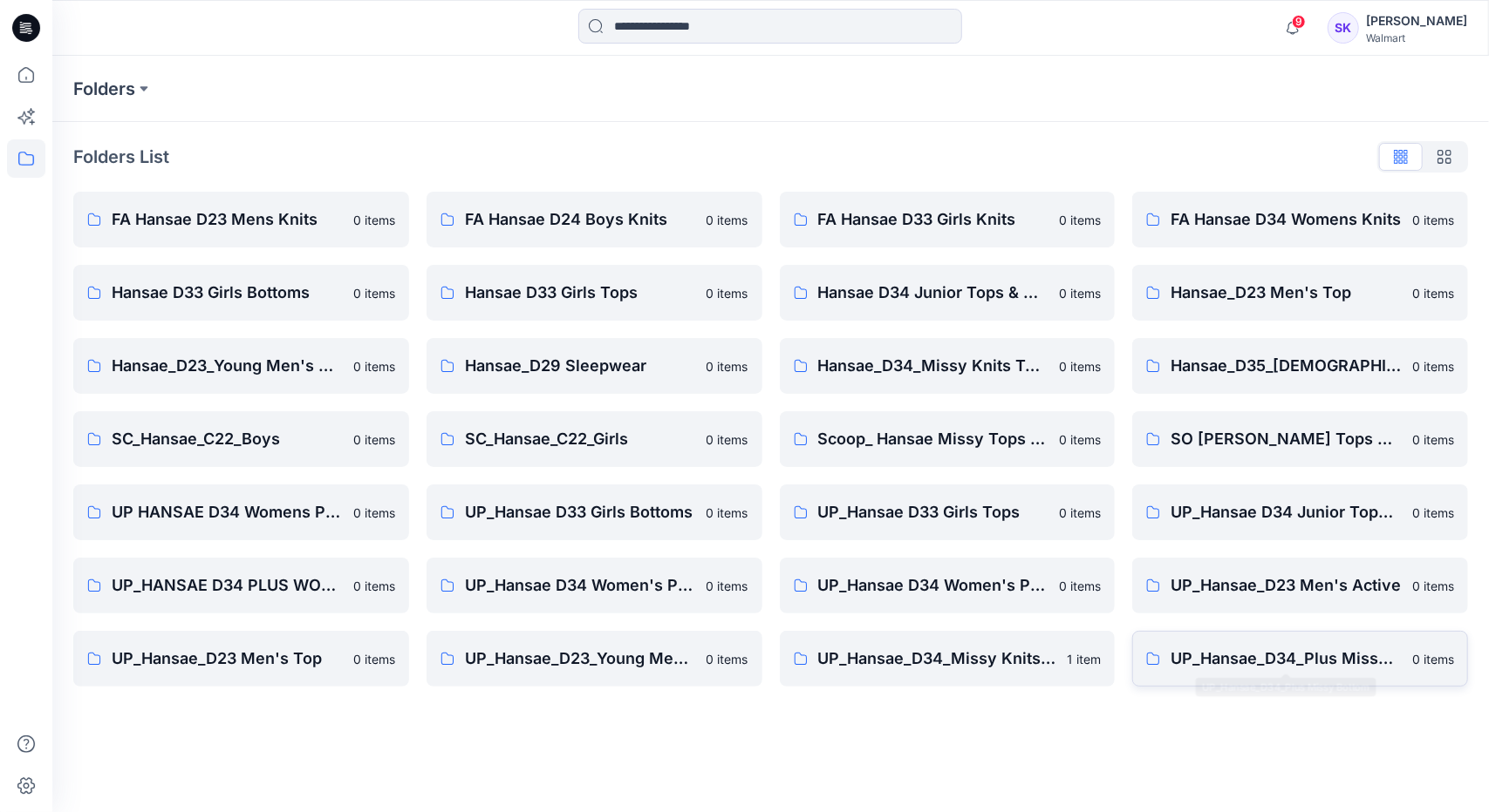
click at [1286, 664] on p "UP_Hansae_D34_Plus Missy Bottom" at bounding box center [1285, 658] width 231 height 24
click at [645, 587] on p "UP_Hansae D34 Women's Plus Knits" at bounding box center [580, 585] width 231 height 24
click at [300, 600] on link "UP_HANSAE D34 PLUS WOMEN KNITS 0 items" at bounding box center [241, 586] width 336 height 56
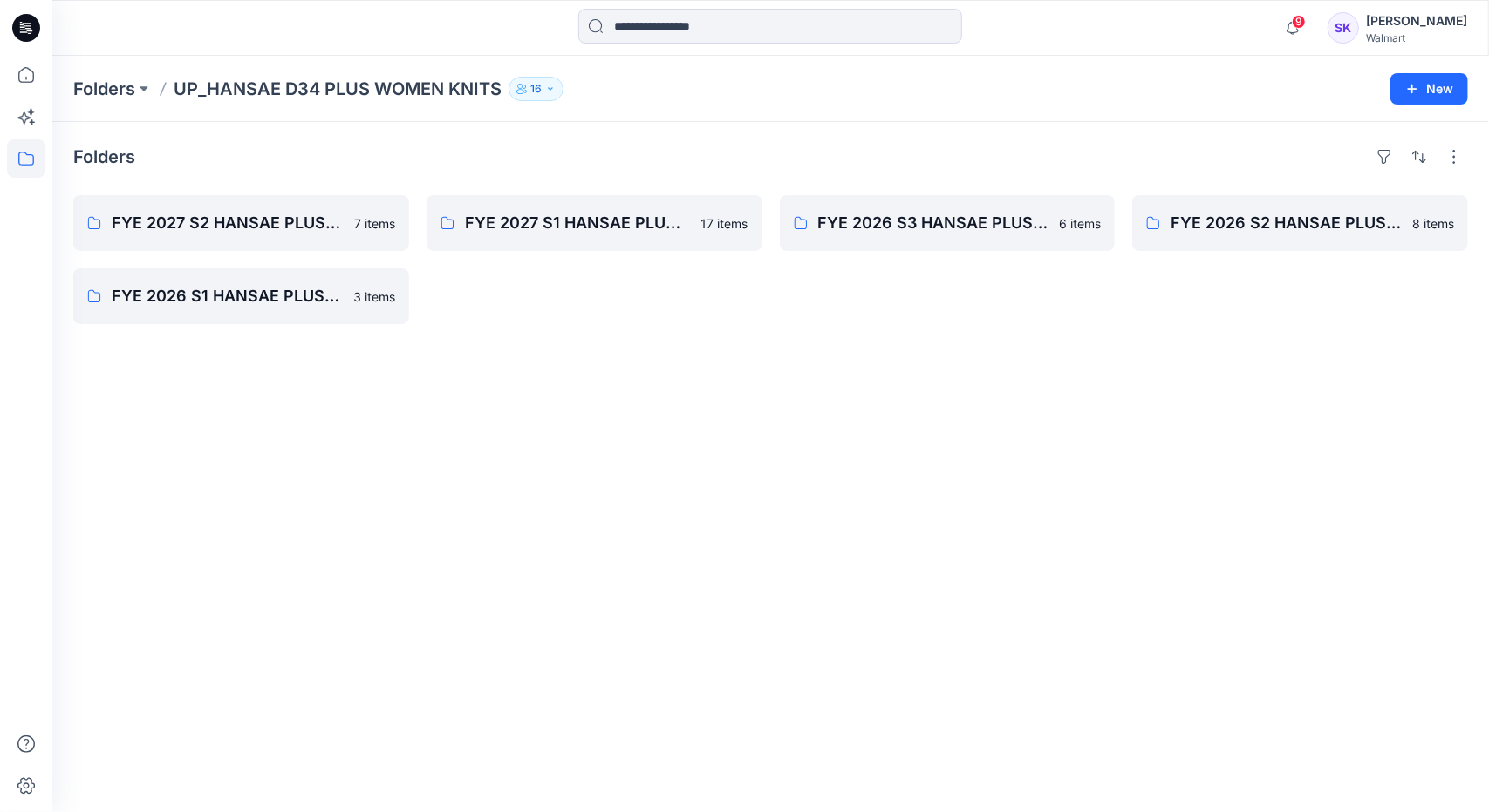
click at [372, 454] on div "Folders FYE 2027 S2 HANSAE PLUS TOPS & DRESSES 7 items FYE 2026 S1 HANSAE PLUS …" at bounding box center [771, 467] width 1437 height 690
click at [312, 230] on p "FYE 2027 S2 HANSAE PLUS TOPS & DRESSES" at bounding box center [239, 222] width 255 height 24
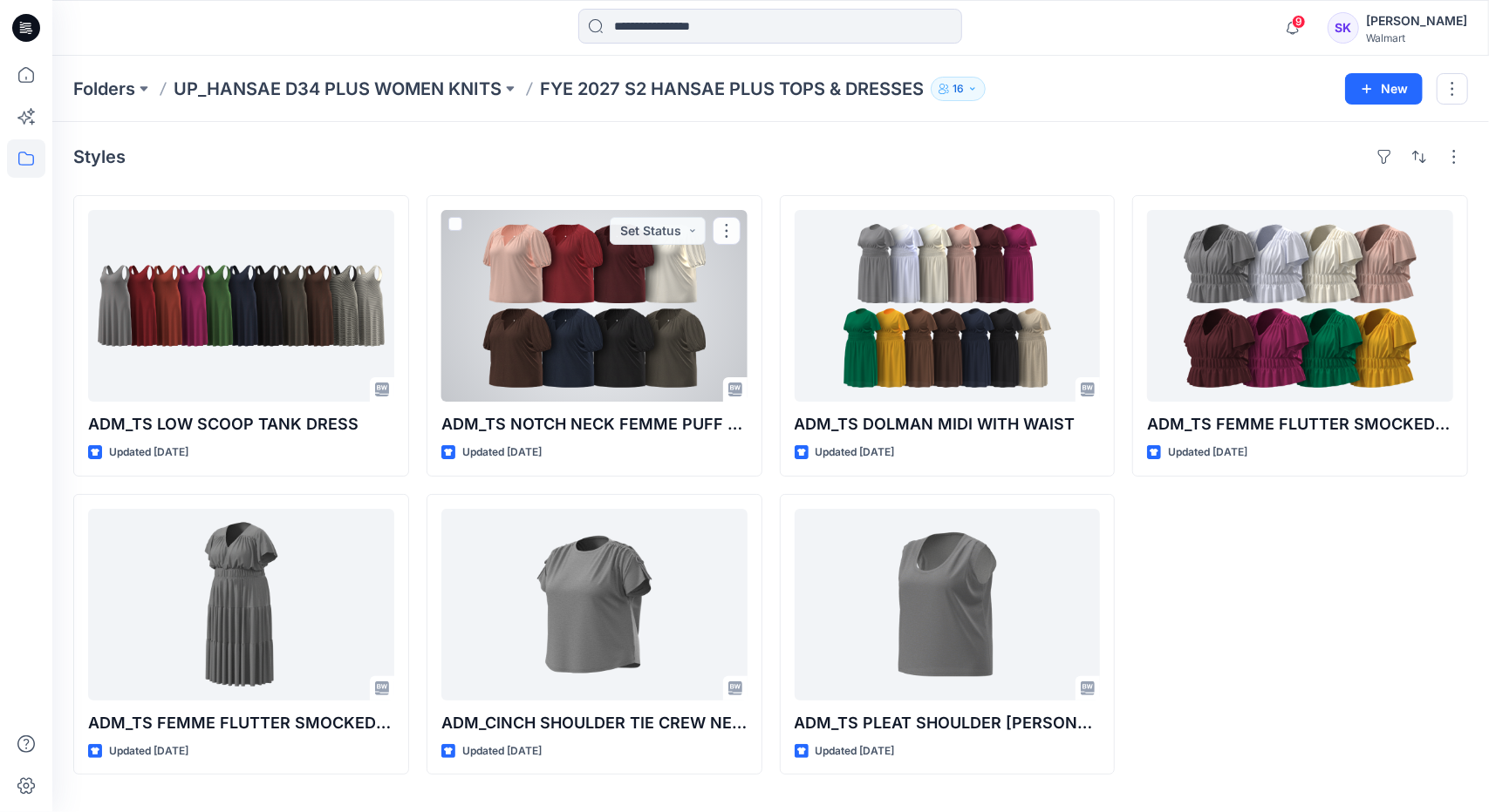
click at [659, 334] on div at bounding box center [594, 306] width 306 height 192
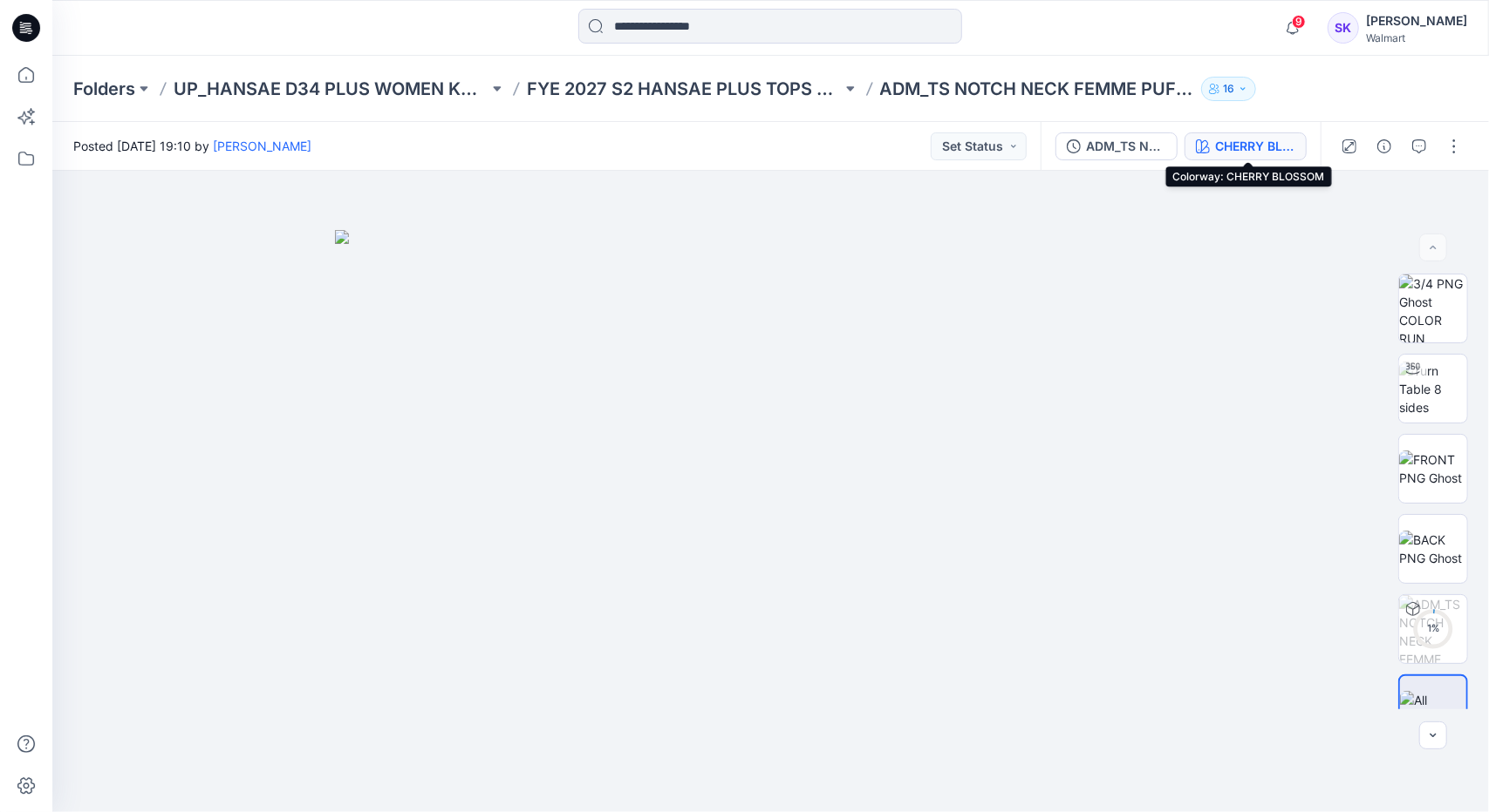
click at [1246, 146] on div "CHERRY BLOSSOM" at bounding box center [1255, 146] width 81 height 19
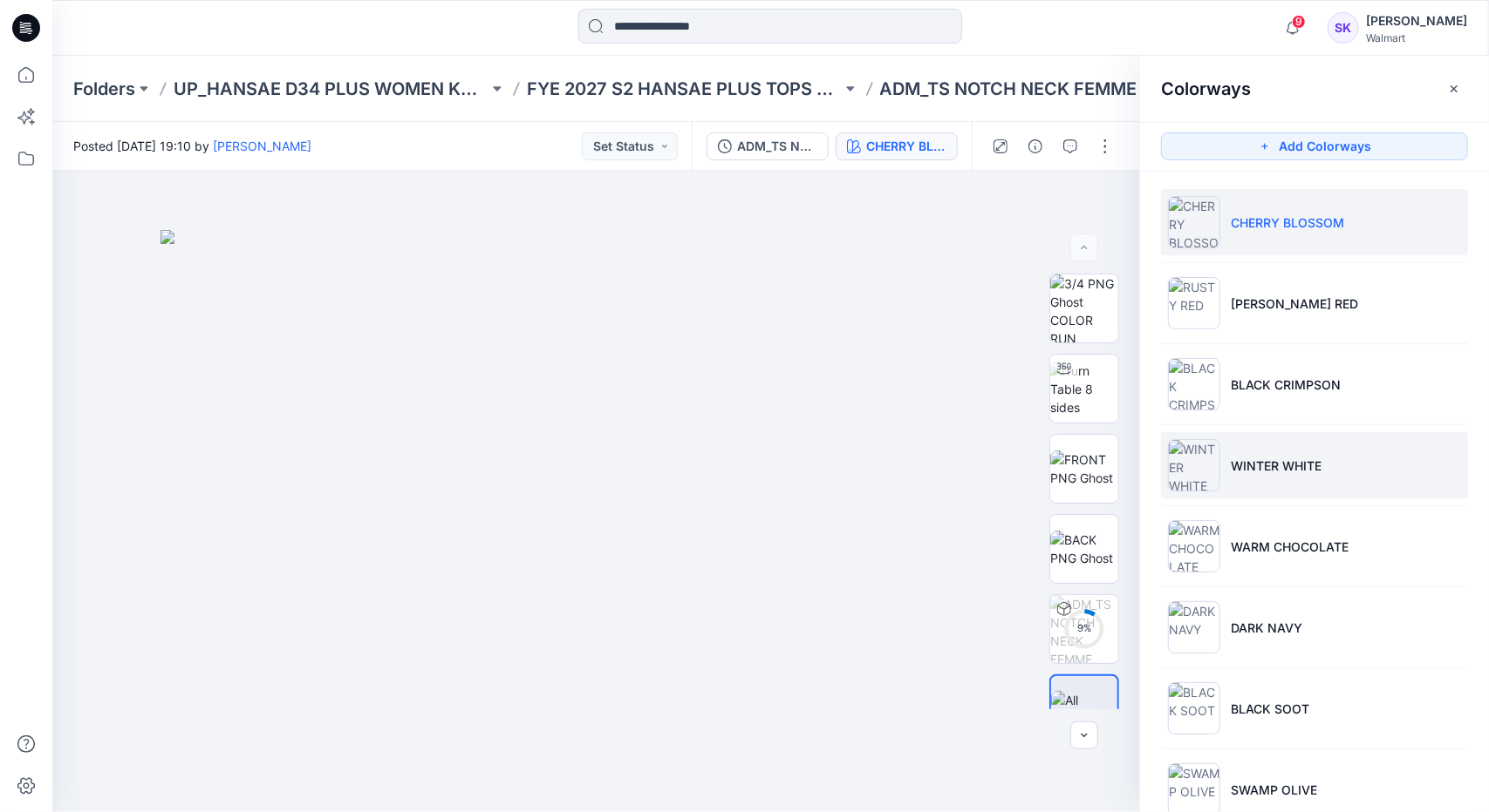
scroll to position [39, 0]
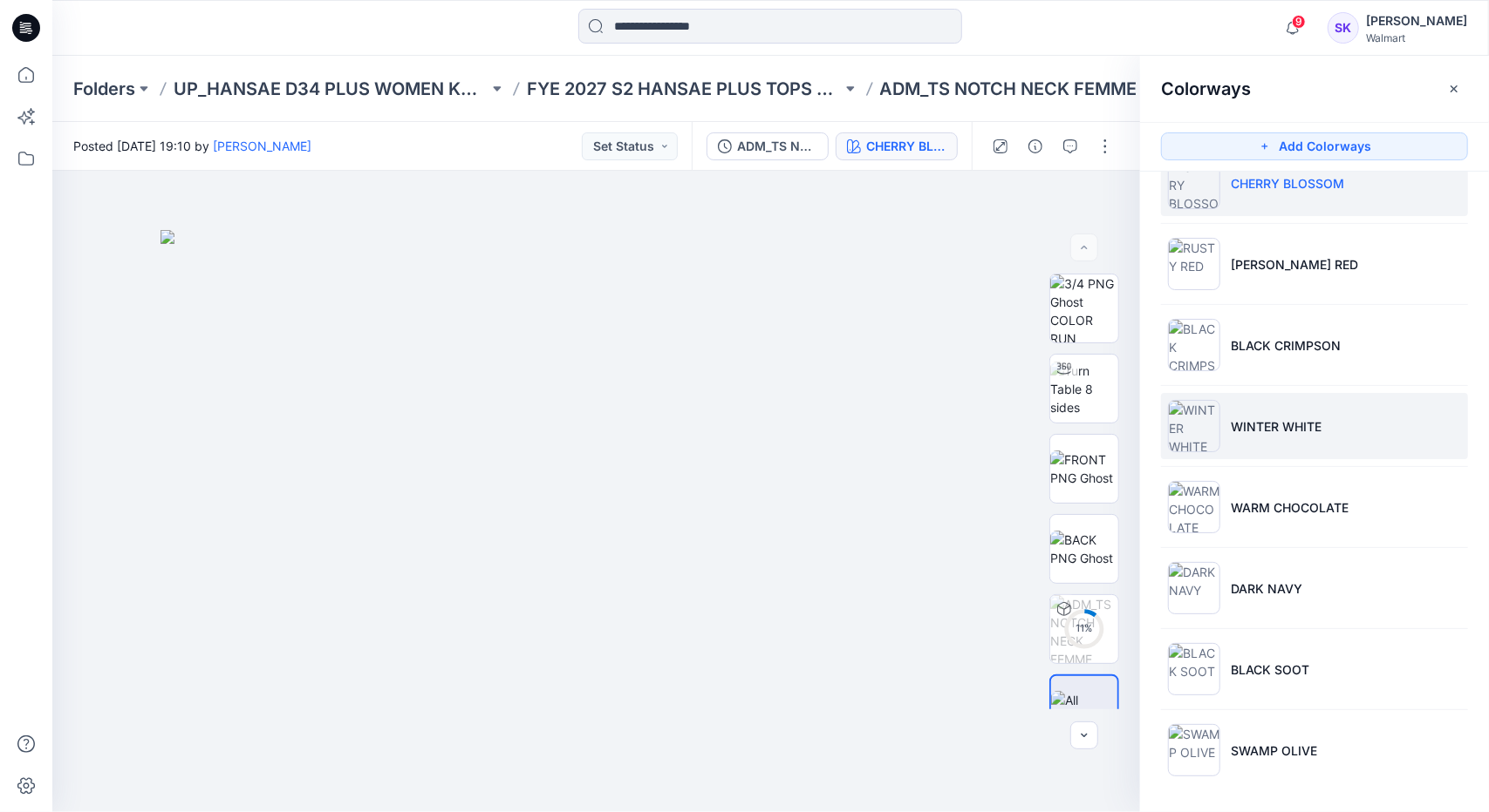
click at [1303, 397] on li "WINTER WHITE" at bounding box center [1314, 426] width 307 height 66
drag, startPoint x: 1314, startPoint y: 426, endPoint x: 1297, endPoint y: 421, distance: 17.7
click at [1315, 426] on p "WINTER WHITE" at bounding box center [1276, 427] width 90 height 18
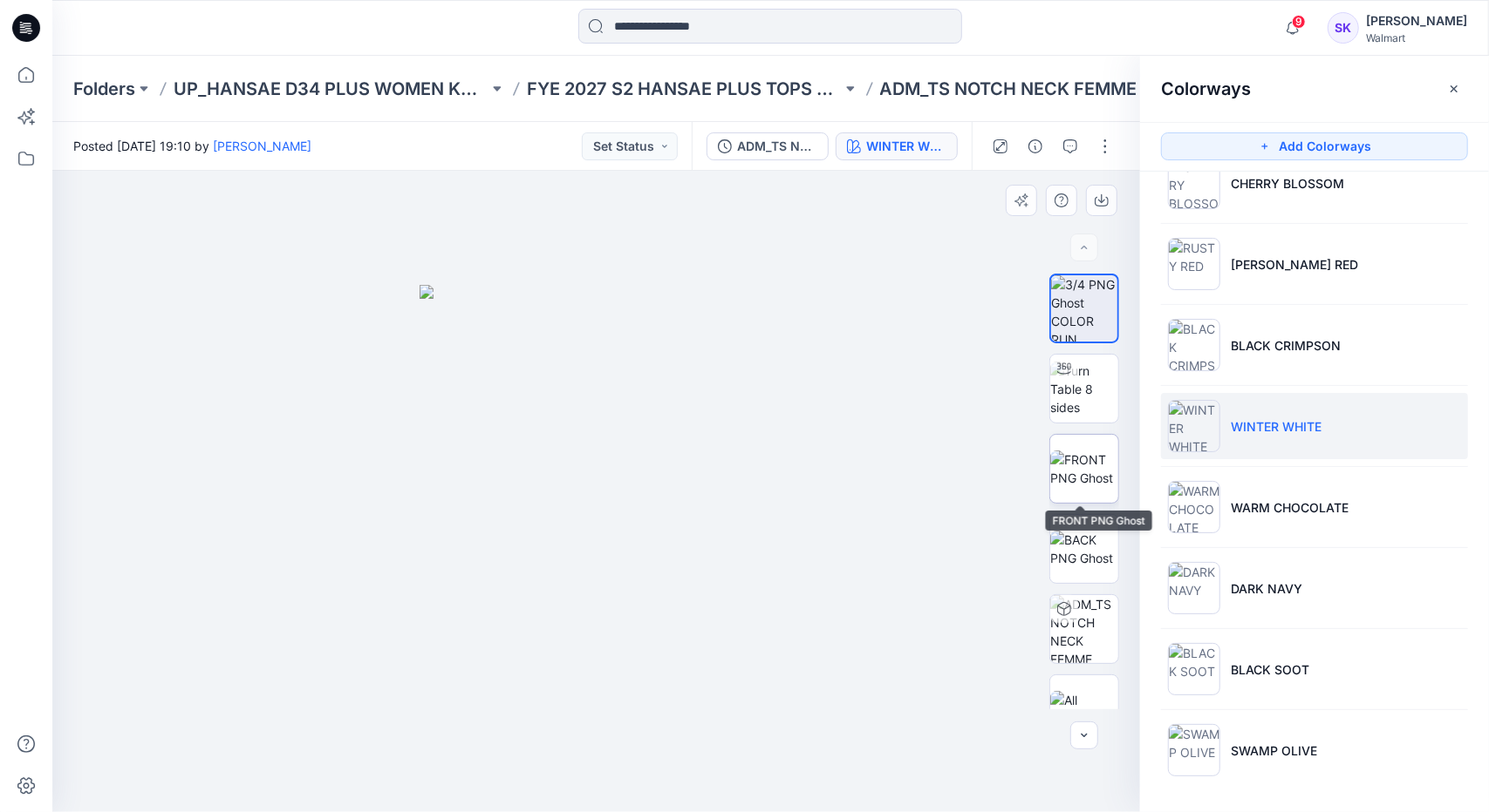
click at [1086, 473] on img at bounding box center [1084, 468] width 68 height 36
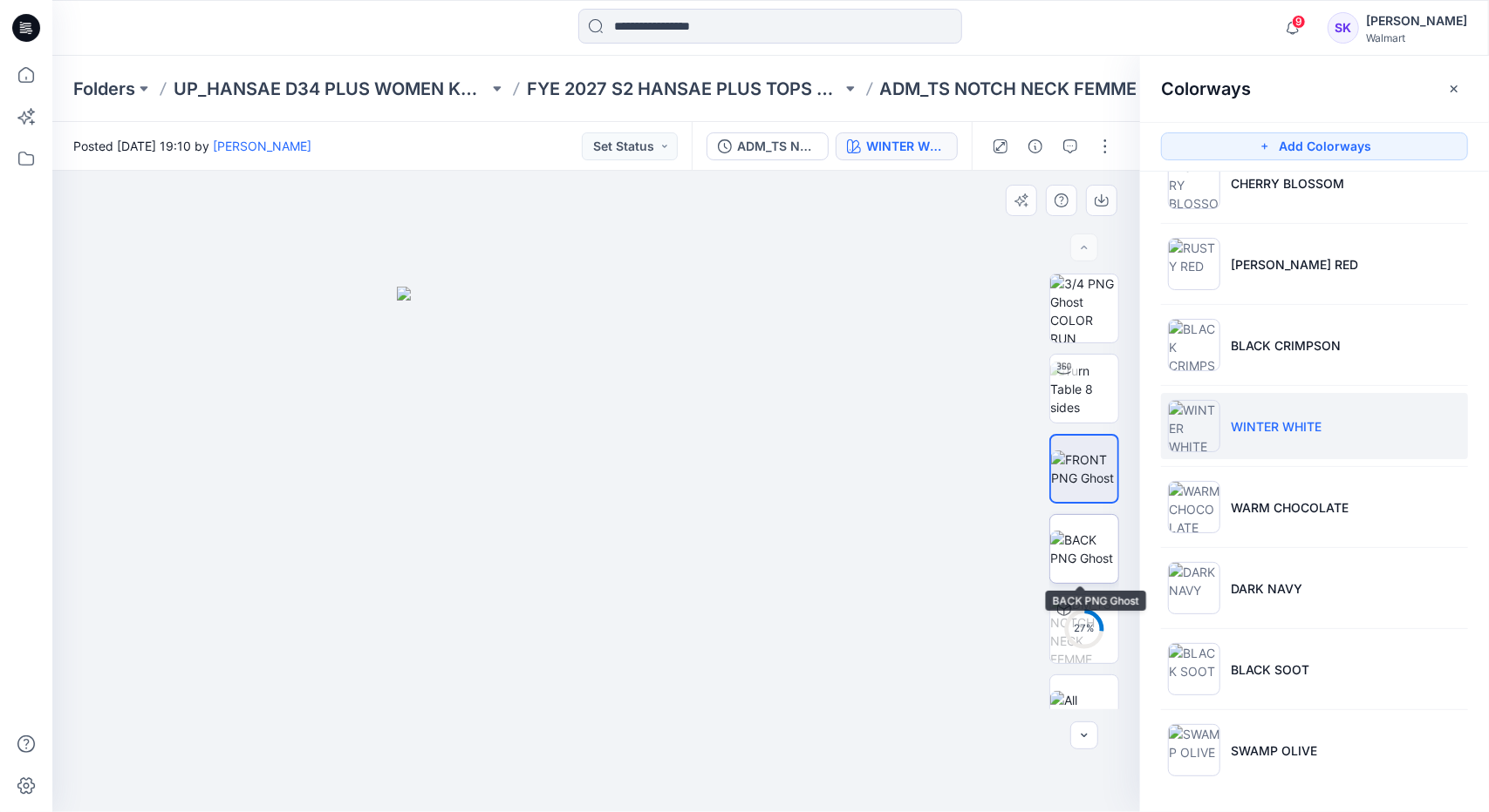
click at [1062, 541] on img at bounding box center [1084, 549] width 68 height 36
